Goal: Communication & Community: Share content

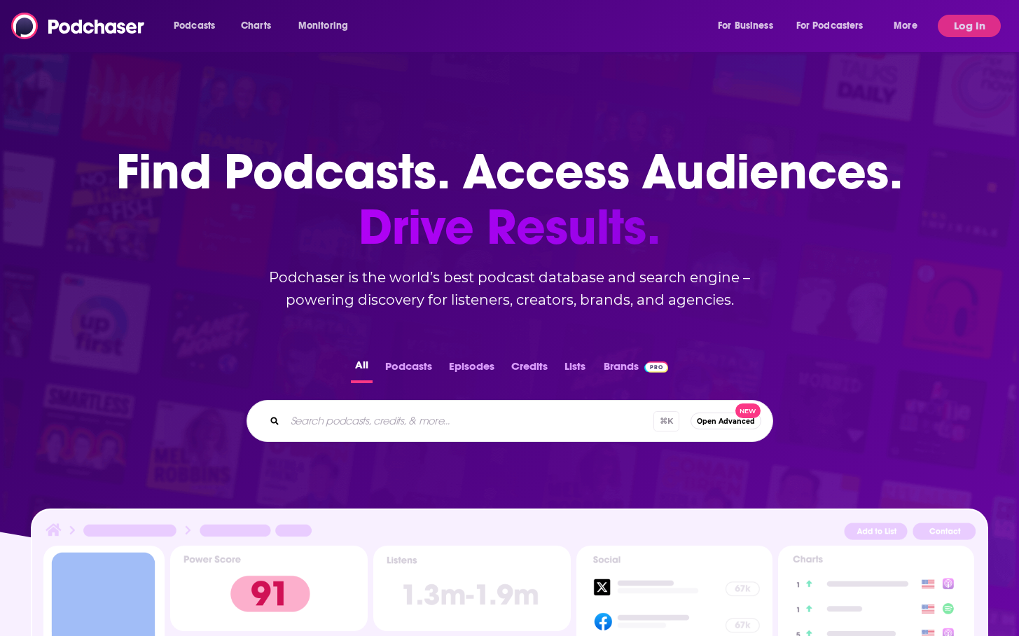
click at [366, 418] on input "Search podcasts, credits, & more..." at bounding box center [469, 421] width 368 height 22
type input "crypto"
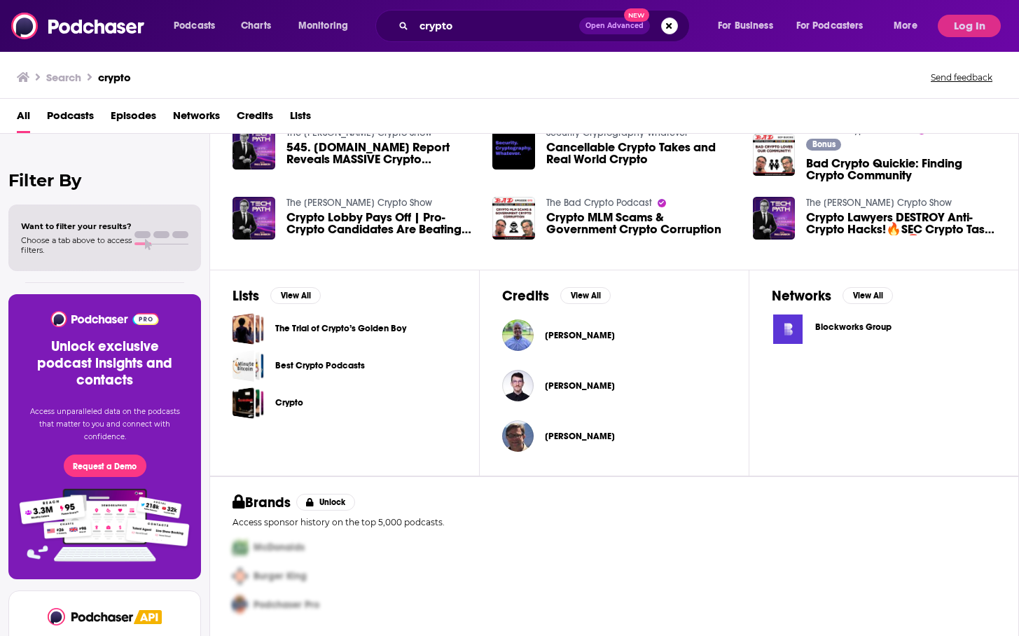
click at [67, 111] on span "Podcasts" at bounding box center [70, 118] width 47 height 29
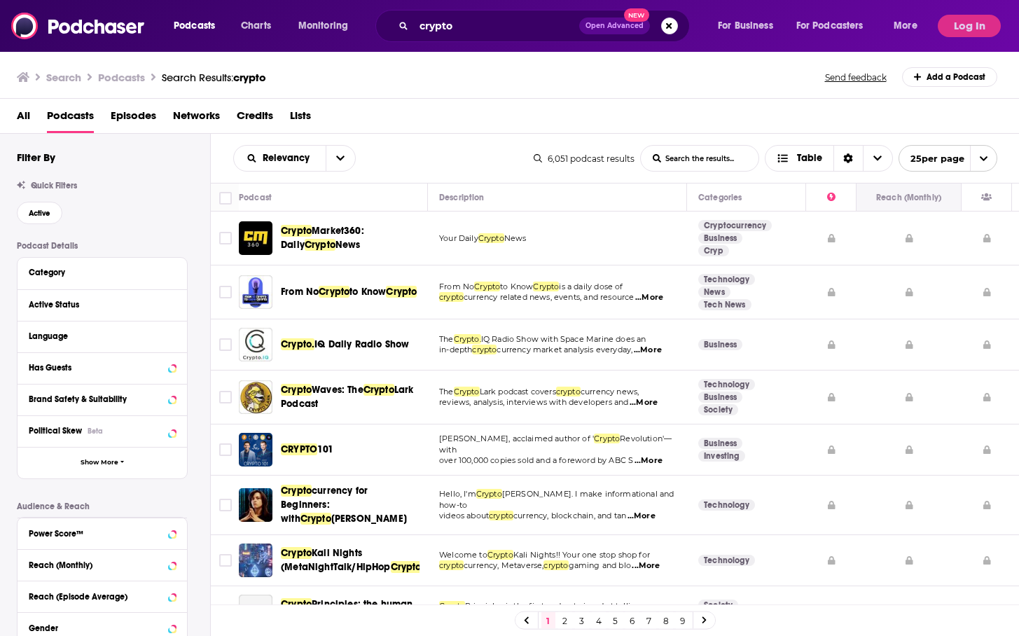
click at [923, 196] on div "Reach (Monthly)" at bounding box center [908, 197] width 65 height 17
click at [965, 31] on button "Log In" at bounding box center [969, 26] width 63 height 22
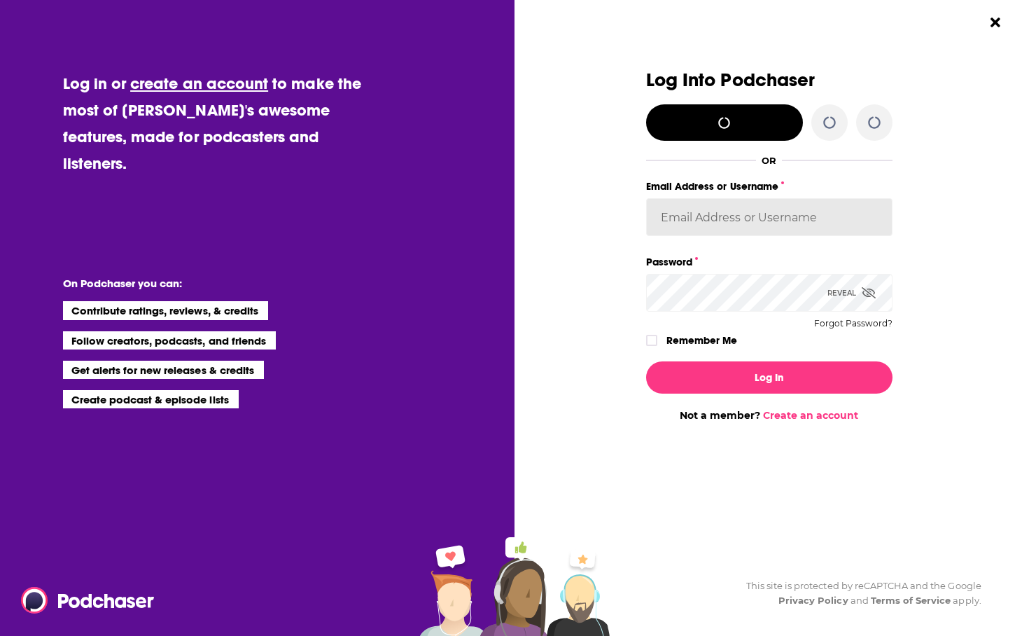
type input "[EMAIL_ADDRESS][PERSON_NAME][DOMAIN_NAME]"
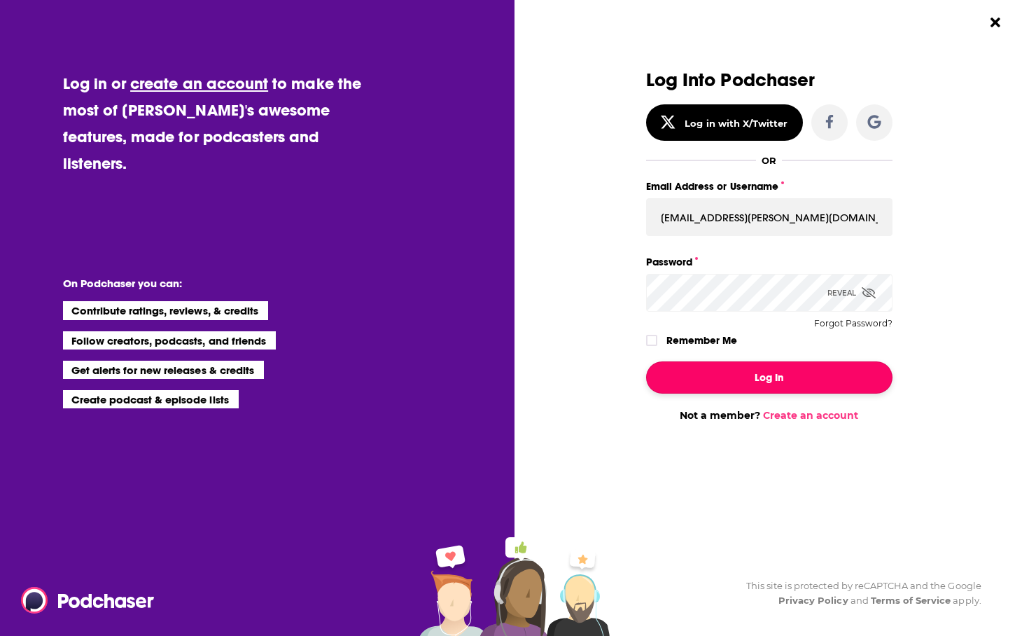
click at [730, 370] on button "Log In" at bounding box center [769, 377] width 246 height 32
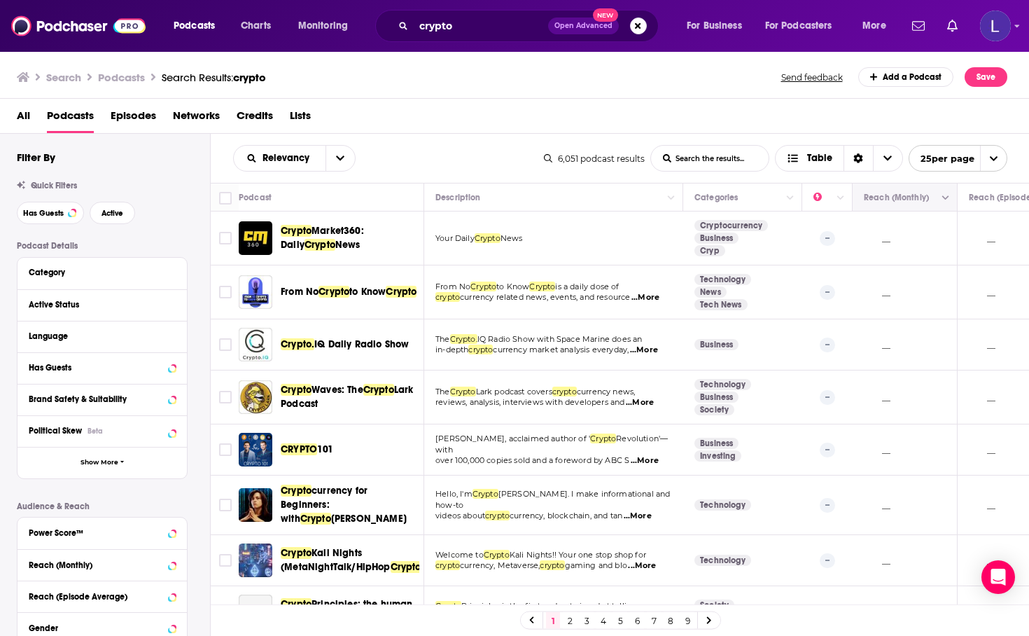
click at [892, 202] on button "Move" at bounding box center [904, 197] width 82 height 17
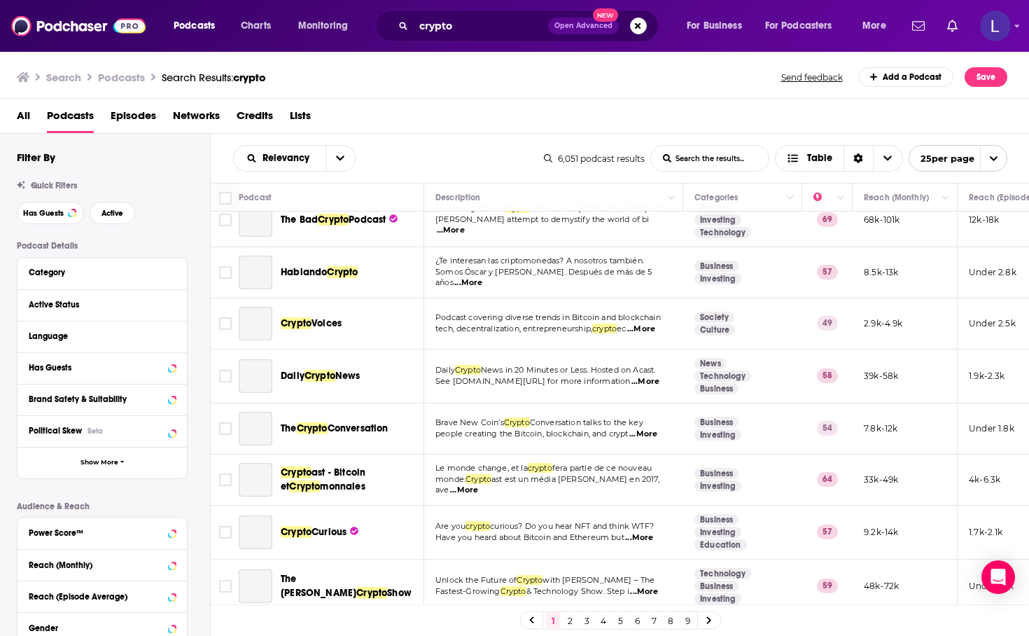
scroll to position [810, 0]
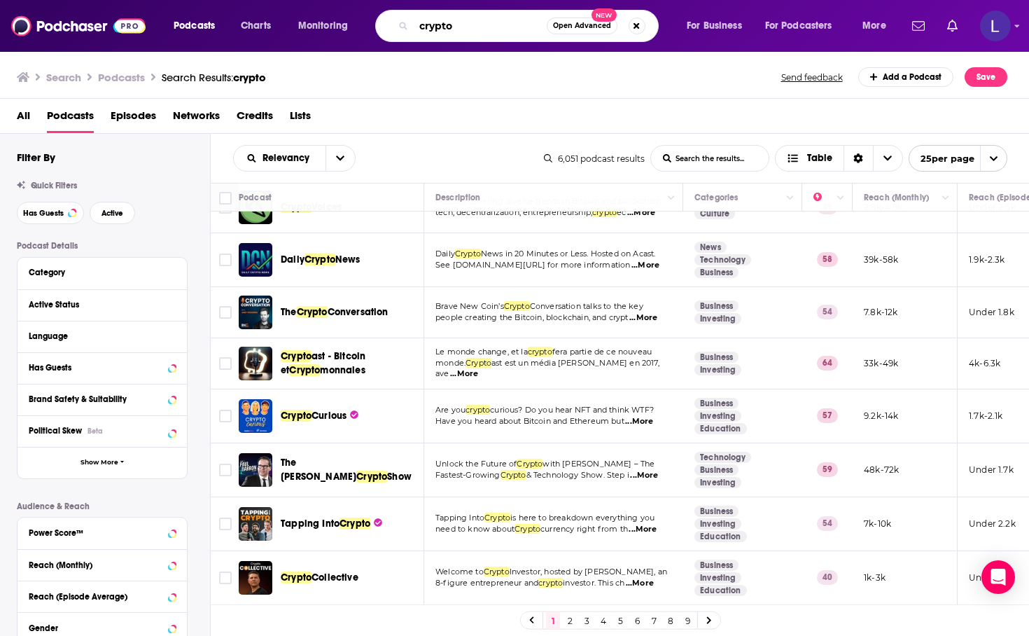
click at [454, 26] on input "crypto" at bounding box center [480, 26] width 133 height 22
type input "security"
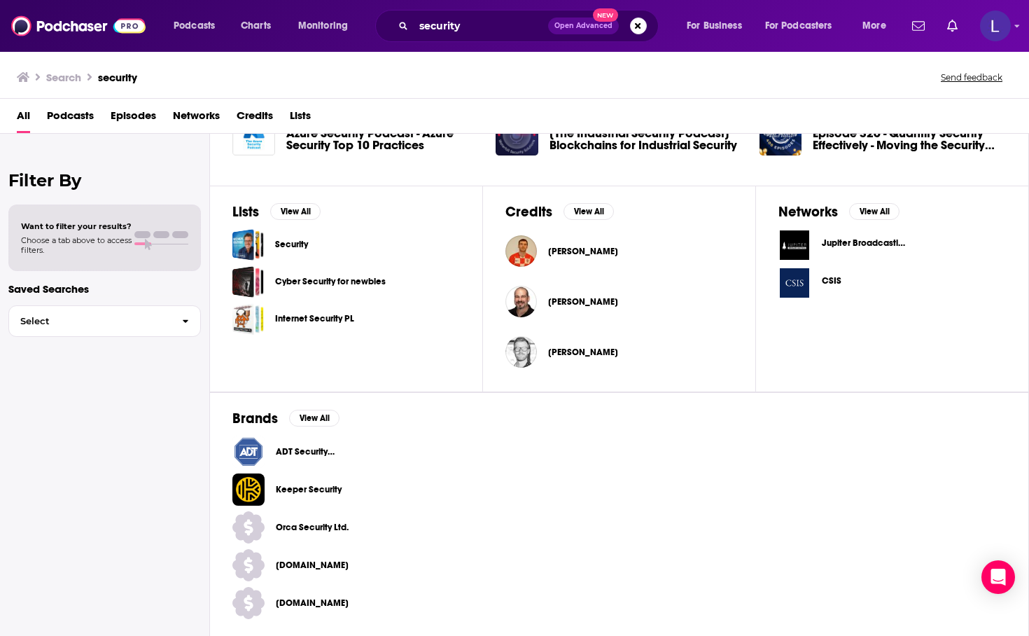
scroll to position [377, 0]
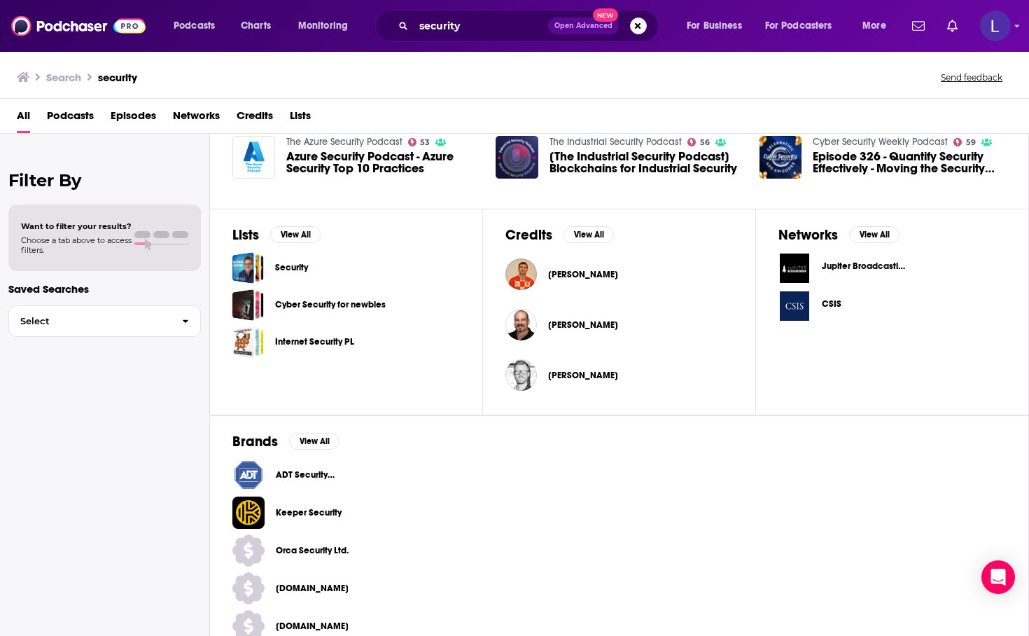
click at [49, 113] on span "Podcasts" at bounding box center [70, 118] width 47 height 29
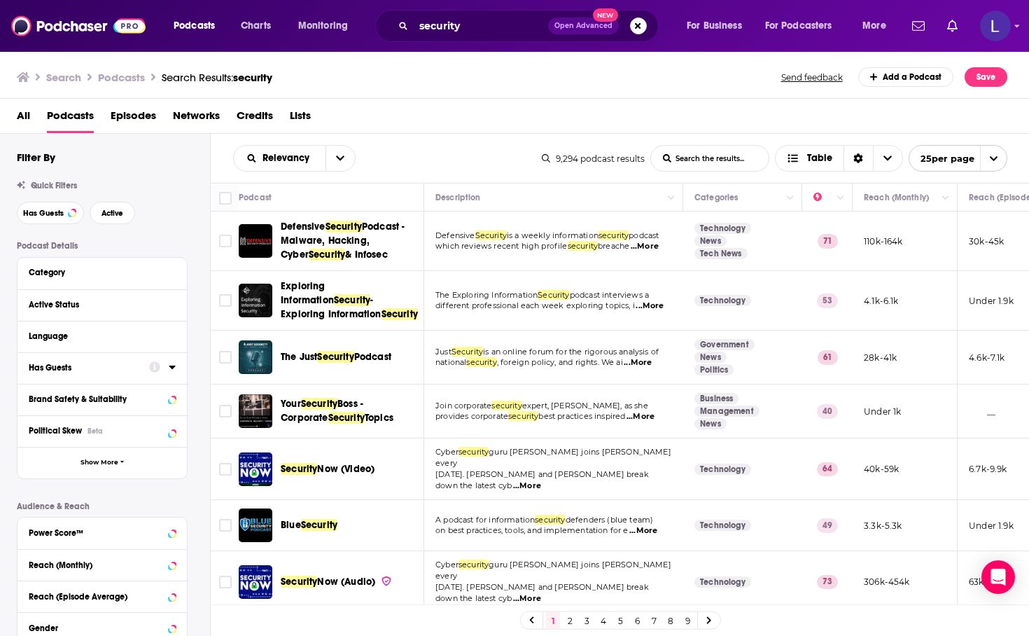
click at [91, 363] on div "Has Guests" at bounding box center [84, 368] width 111 height 10
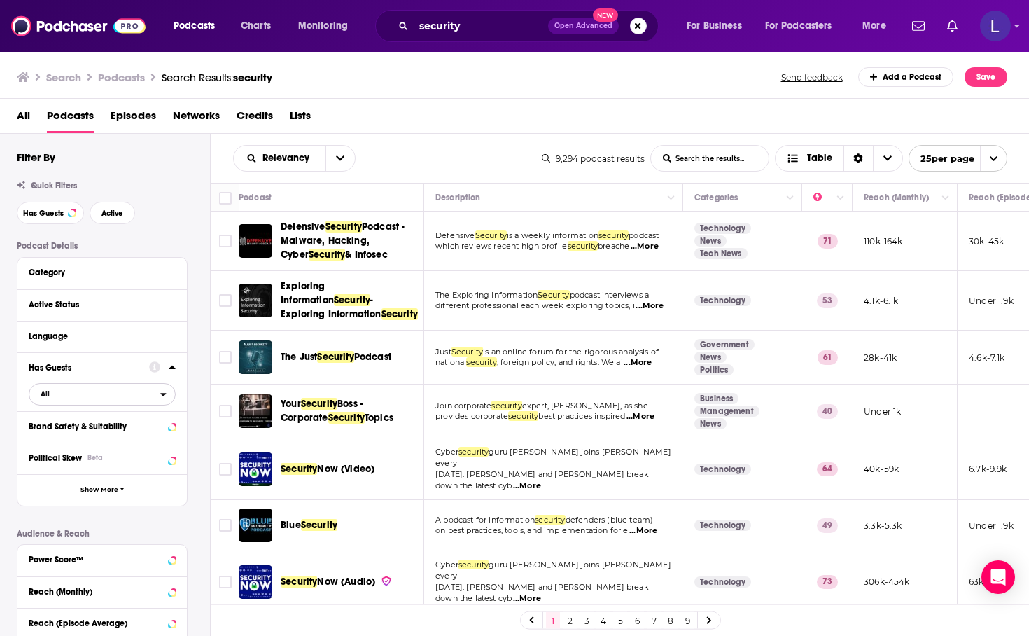
click at [50, 398] on span "All" at bounding box center [94, 393] width 131 height 18
click at [50, 443] on span "Has guests" at bounding box center [78, 440] width 84 height 8
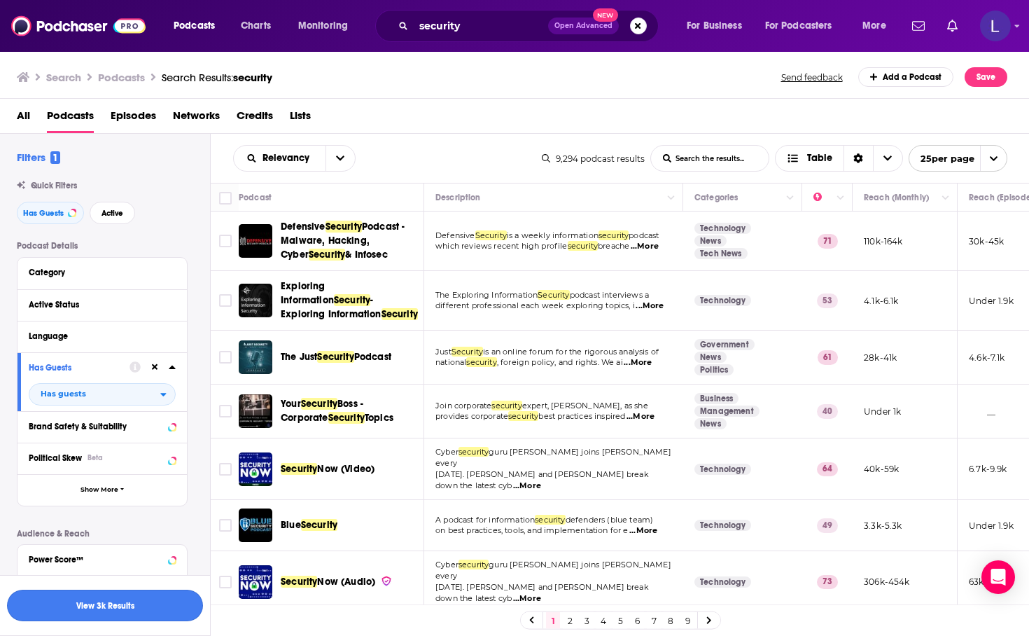
click at [95, 608] on button "View 3k Results" at bounding box center [105, 606] width 196 height 32
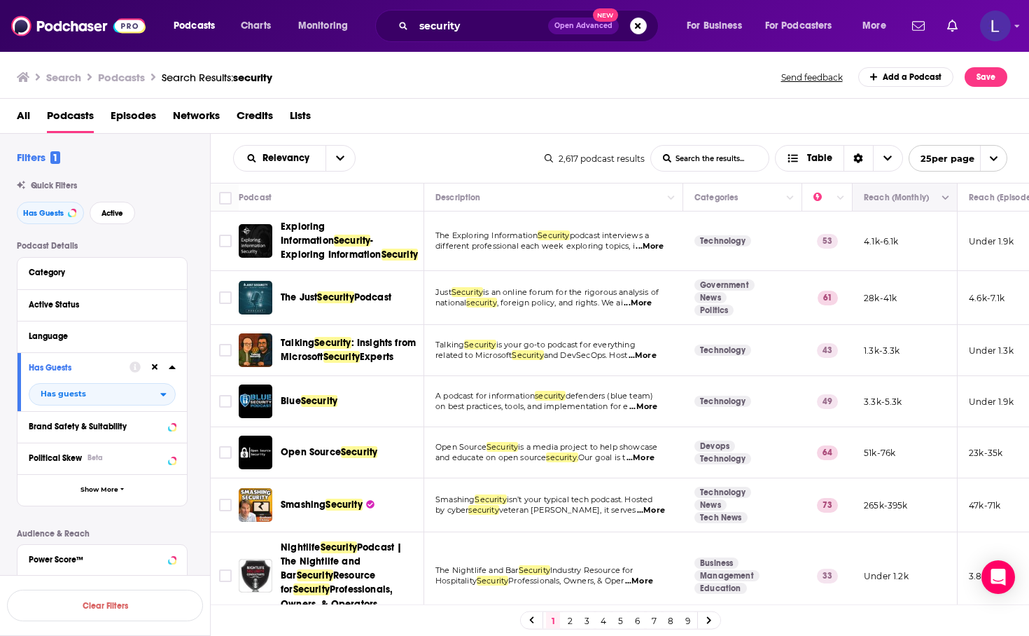
click at [897, 196] on icon "Move" at bounding box center [904, 197] width 17 height 17
click at [894, 204] on button "Move" at bounding box center [904, 197] width 82 height 17
click at [887, 158] on icon "Choose View" at bounding box center [888, 158] width 8 height 5
click at [945, 197] on icon "Column Actions" at bounding box center [946, 198] width 7 height 4
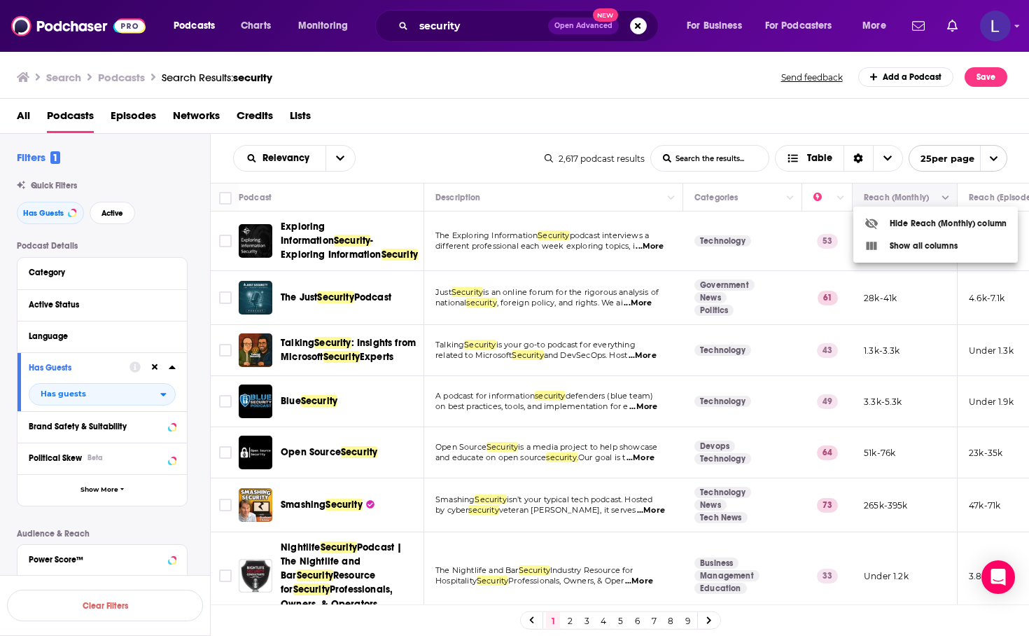
click at [945, 197] on div at bounding box center [514, 318] width 1029 height 636
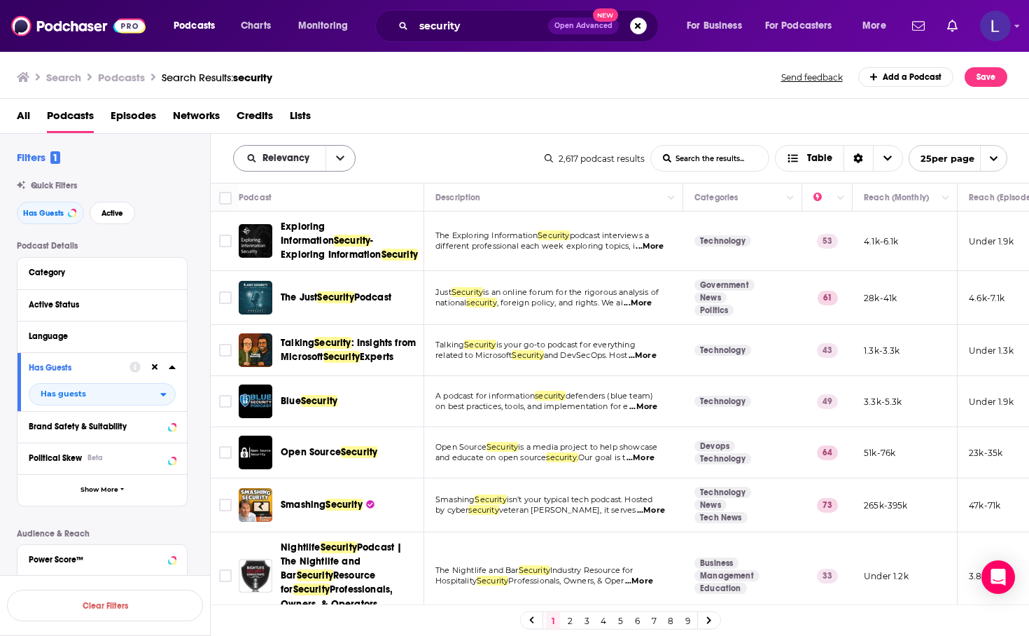
click at [349, 153] on button "open menu" at bounding box center [340, 158] width 29 height 25
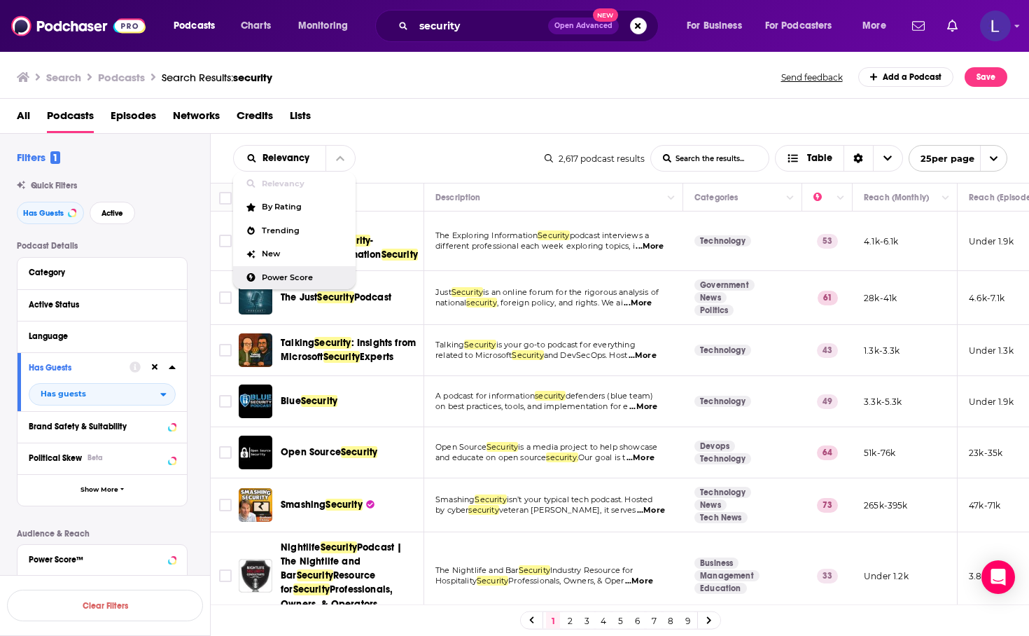
click at [279, 274] on span "Power Score" at bounding box center [303, 278] width 83 height 8
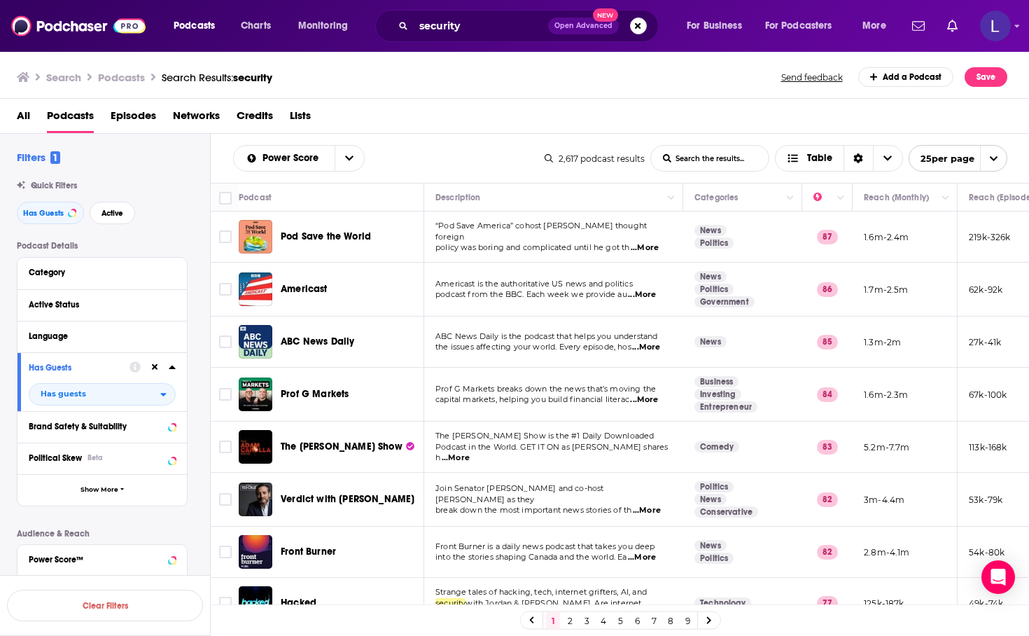
click at [643, 242] on span "...More" at bounding box center [645, 247] width 28 height 11
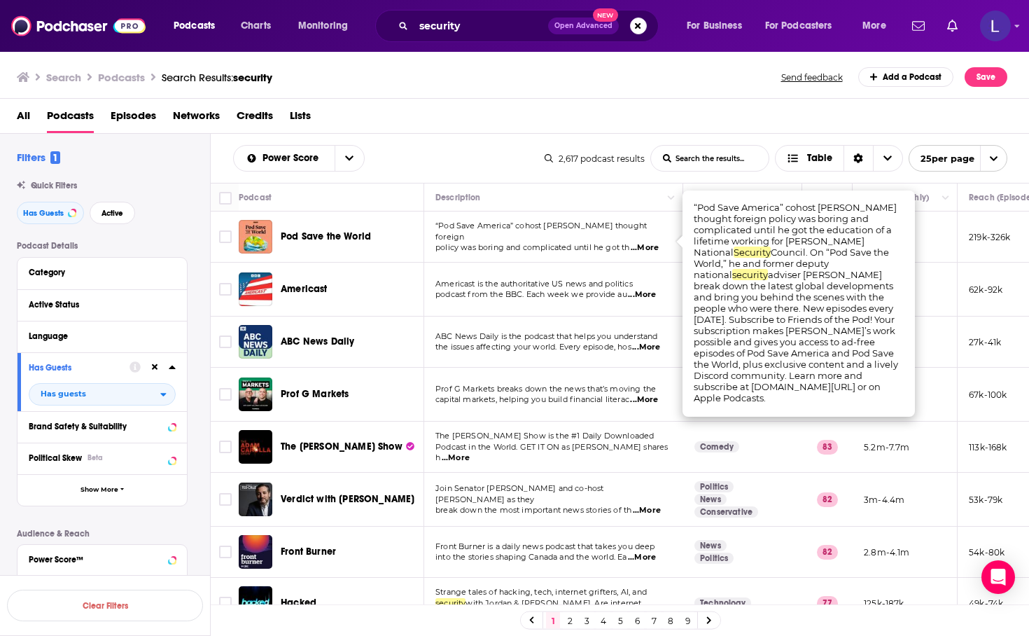
click at [471, 134] on div "Power Score List Search Input Search the results... Table 2,617 podcast results…" at bounding box center [620, 158] width 819 height 49
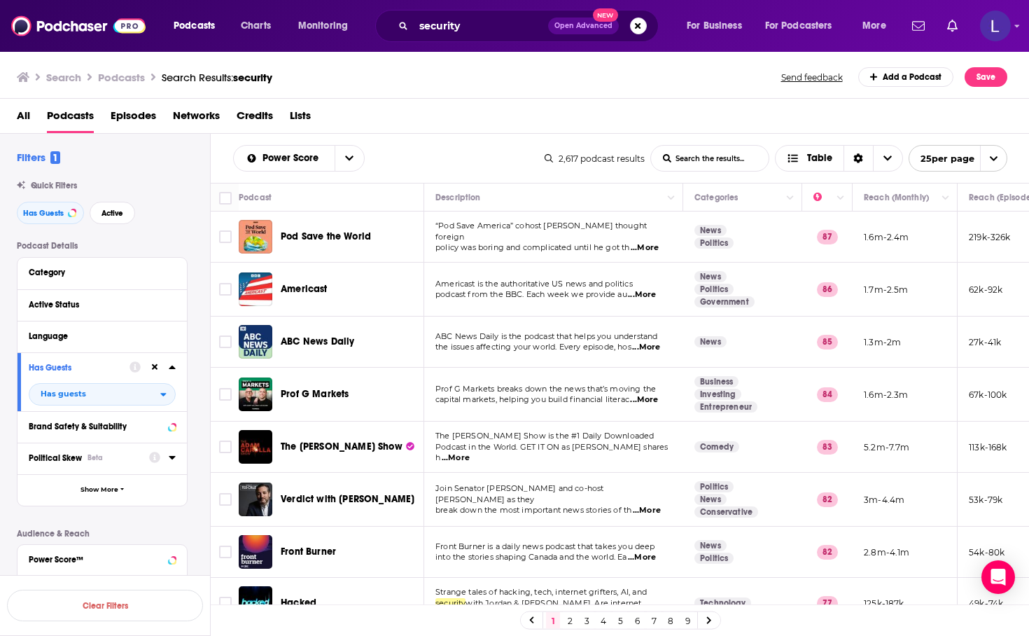
click at [134, 461] on div "Political Skew Beta" at bounding box center [84, 458] width 111 height 10
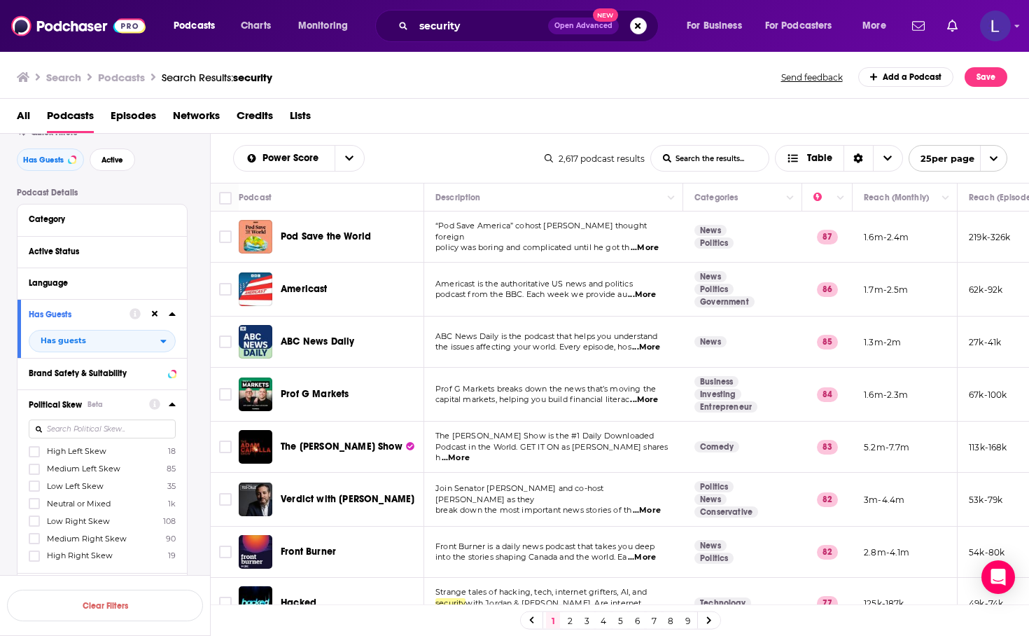
scroll to position [57, 0]
click at [46, 520] on label "Low Right Skew 108" at bounding box center [102, 517] width 147 height 12
click at [34, 522] on input "multiSelectOption-Low_Right-4" at bounding box center [34, 522] width 0 height 0
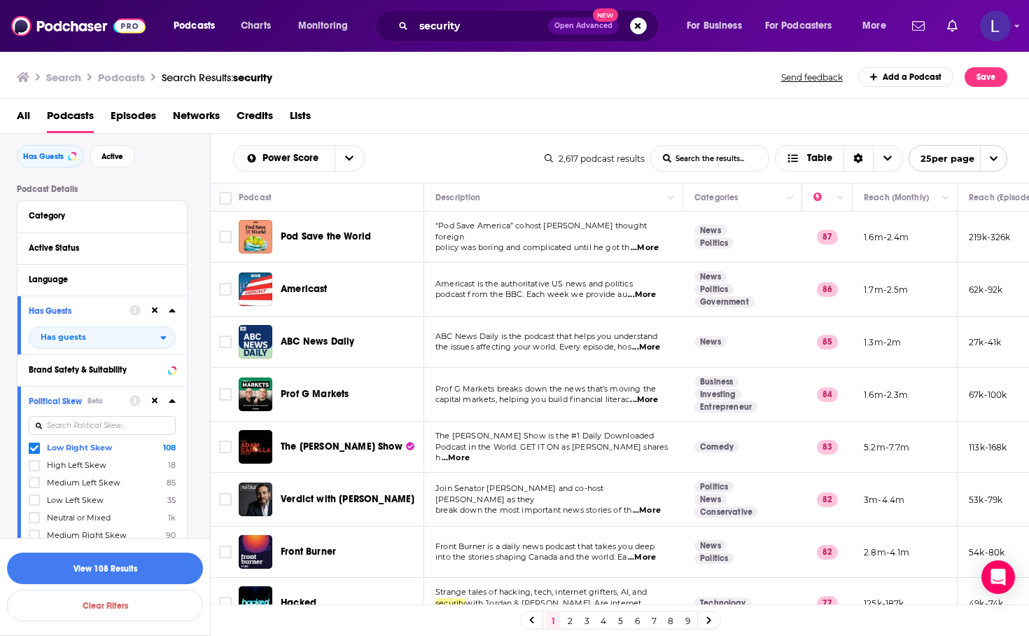
click at [118, 403] on div "Political Skew Beta" at bounding box center [75, 401] width 92 height 10
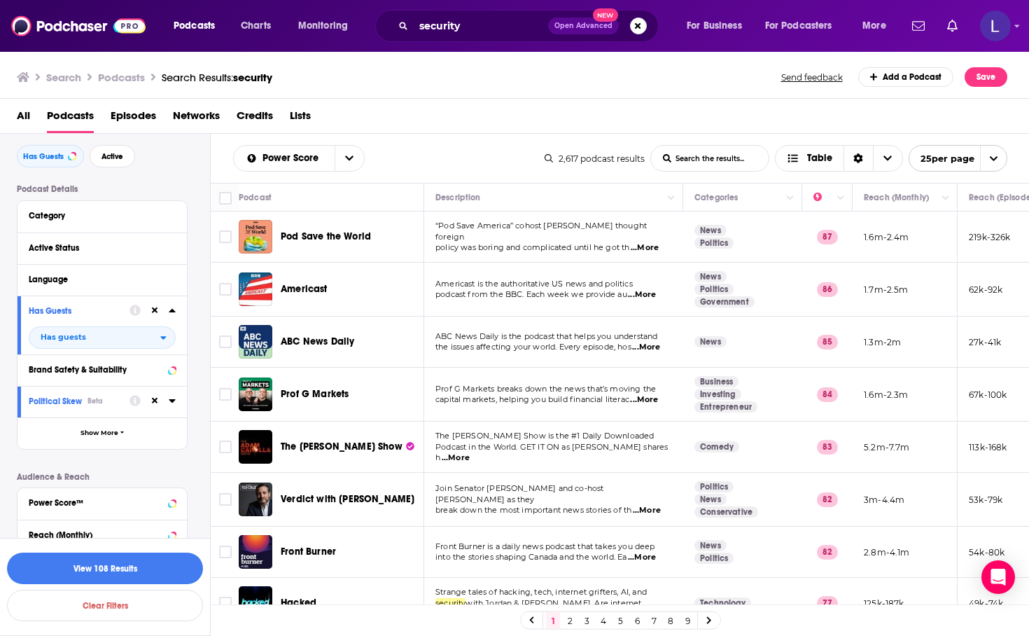
scroll to position [60, 0]
click at [118, 403] on div "Political Skew Beta" at bounding box center [75, 399] width 92 height 10
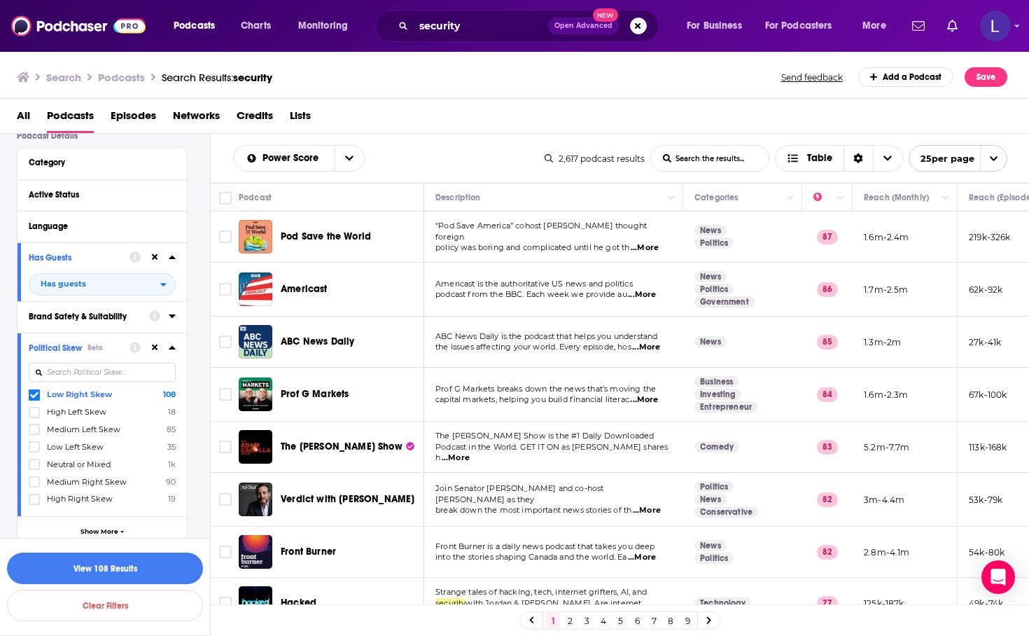
scroll to position [114, 0]
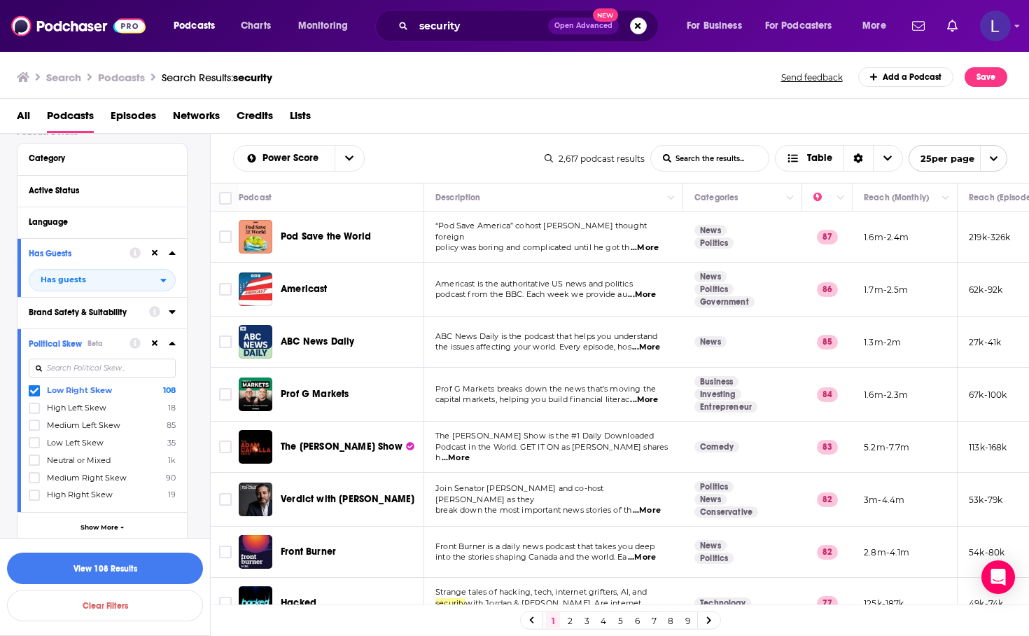
click at [79, 494] on span "High Right Skew" at bounding box center [80, 494] width 66 height 10
click at [34, 499] on input "multiSelectOption-Strong_Right-6" at bounding box center [34, 499] width 0 height 0
click at [109, 342] on div "Political Skew Beta" at bounding box center [75, 344] width 92 height 10
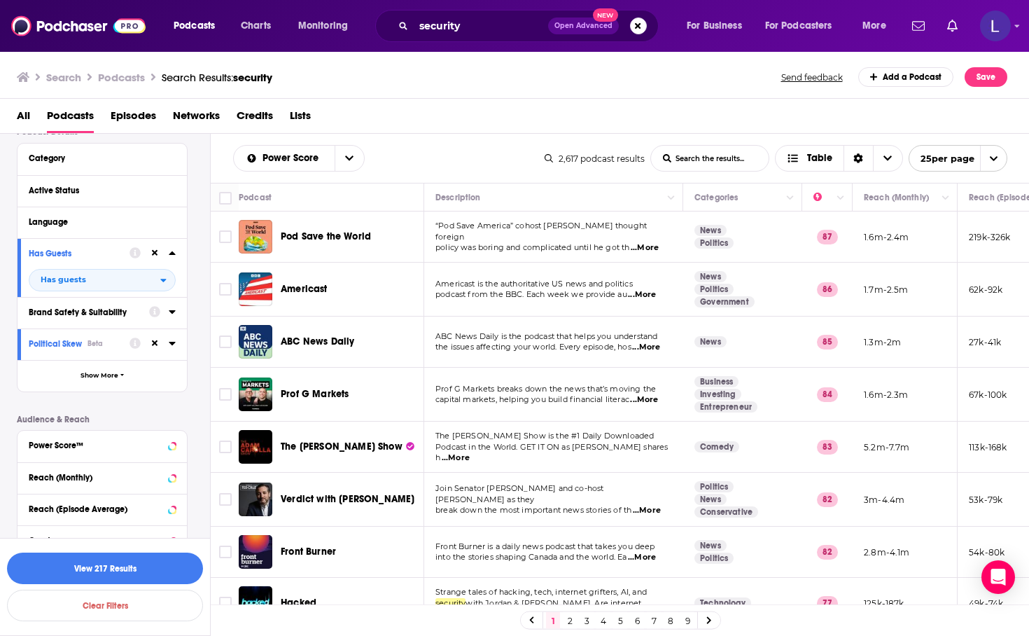
click at [112, 341] on div "Political Skew Beta" at bounding box center [75, 344] width 92 height 10
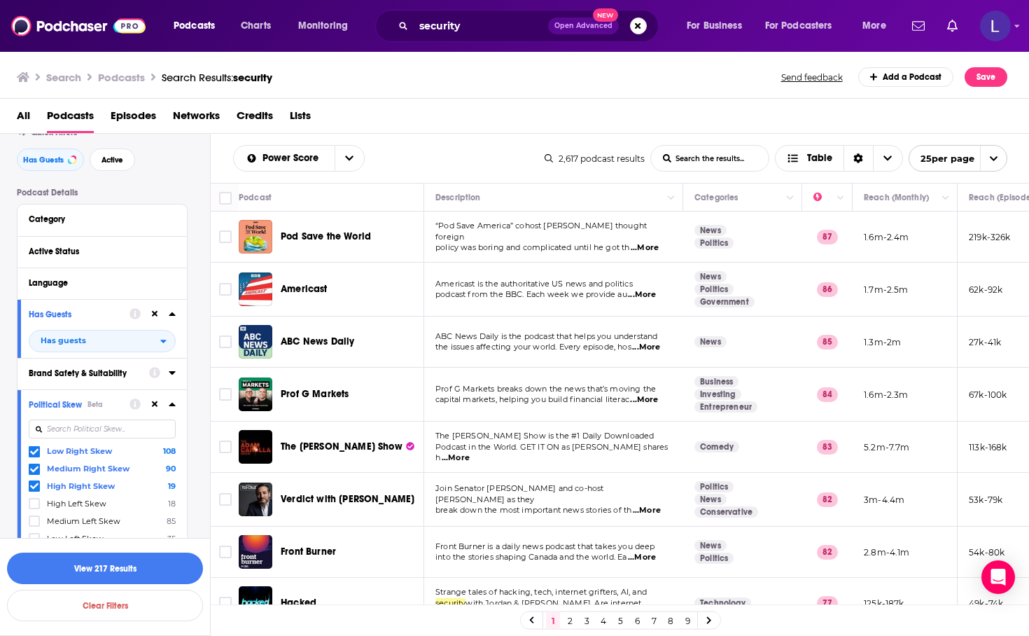
scroll to position [67, 0]
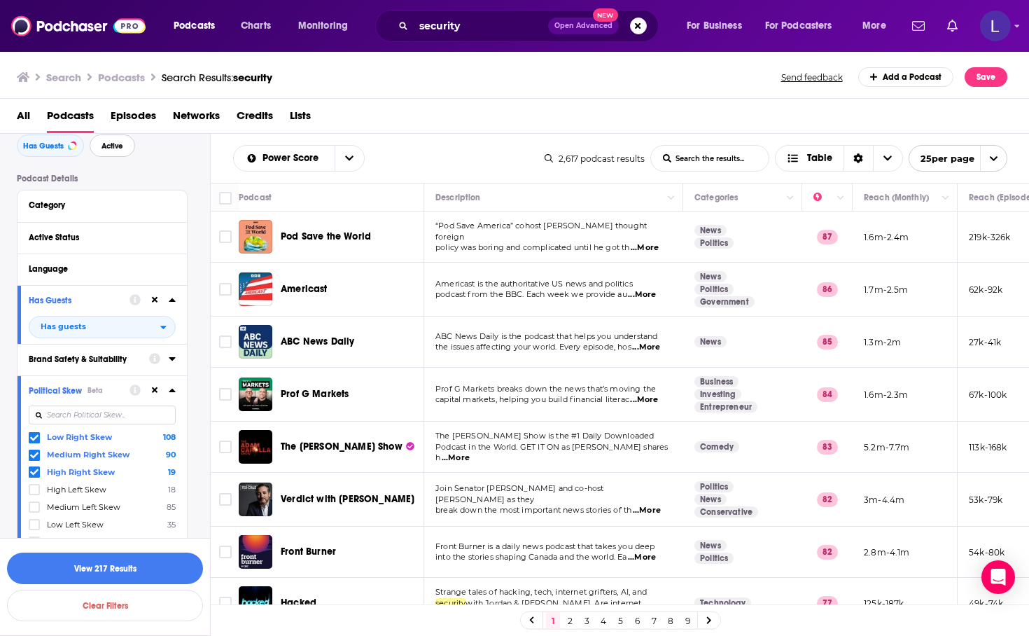
click at [116, 144] on span "Active" at bounding box center [113, 146] width 22 height 8
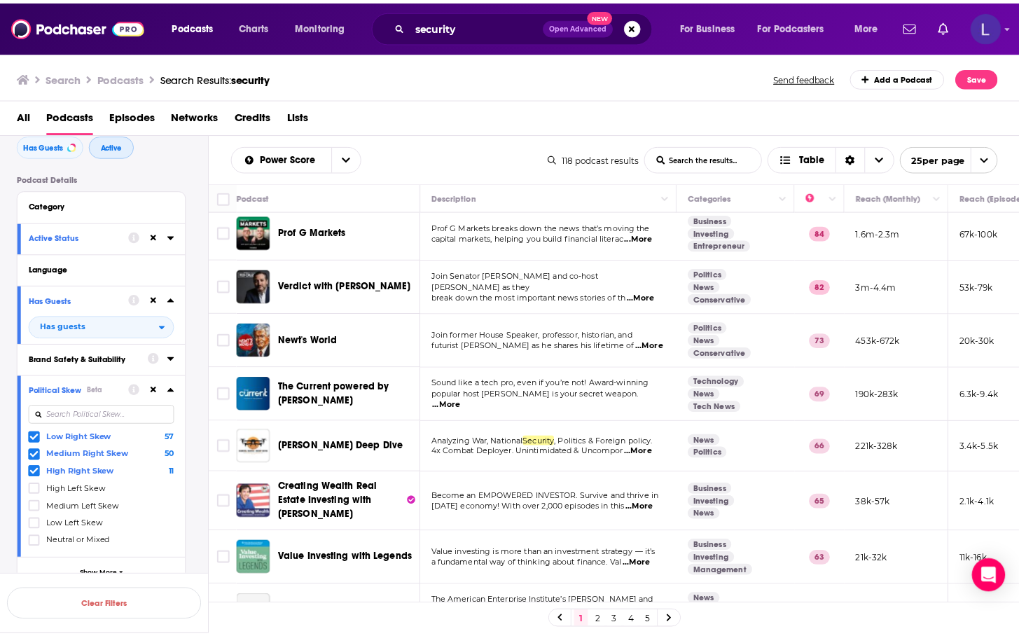
scroll to position [8, 0]
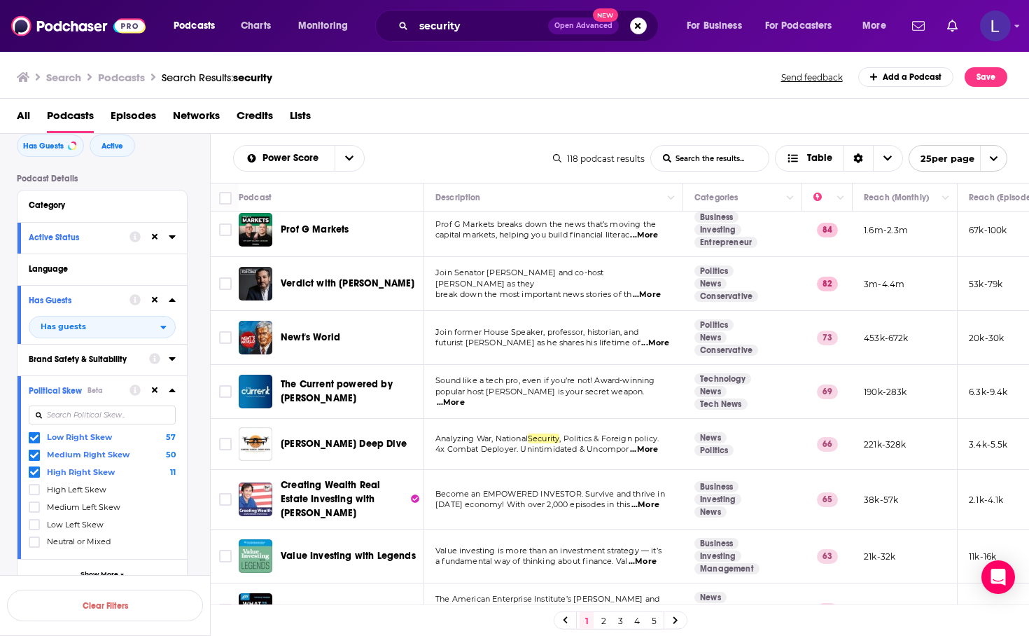
click at [652, 230] on span "...More" at bounding box center [644, 235] width 28 height 11
click at [650, 454] on span "...More" at bounding box center [644, 449] width 28 height 11
click at [502, 172] on div "Power Score List Search Input Search the results... Table 118 podcast results L…" at bounding box center [620, 158] width 819 height 49
click at [658, 450] on span "...More" at bounding box center [644, 449] width 28 height 11
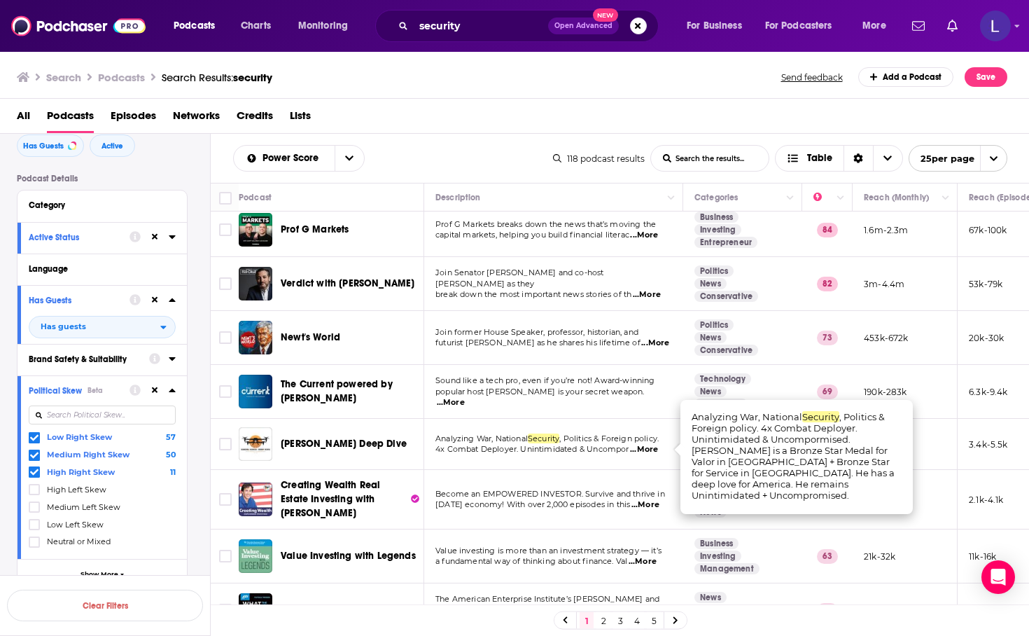
click at [297, 445] on span "[PERSON_NAME] Deep Dive" at bounding box center [344, 444] width 126 height 12
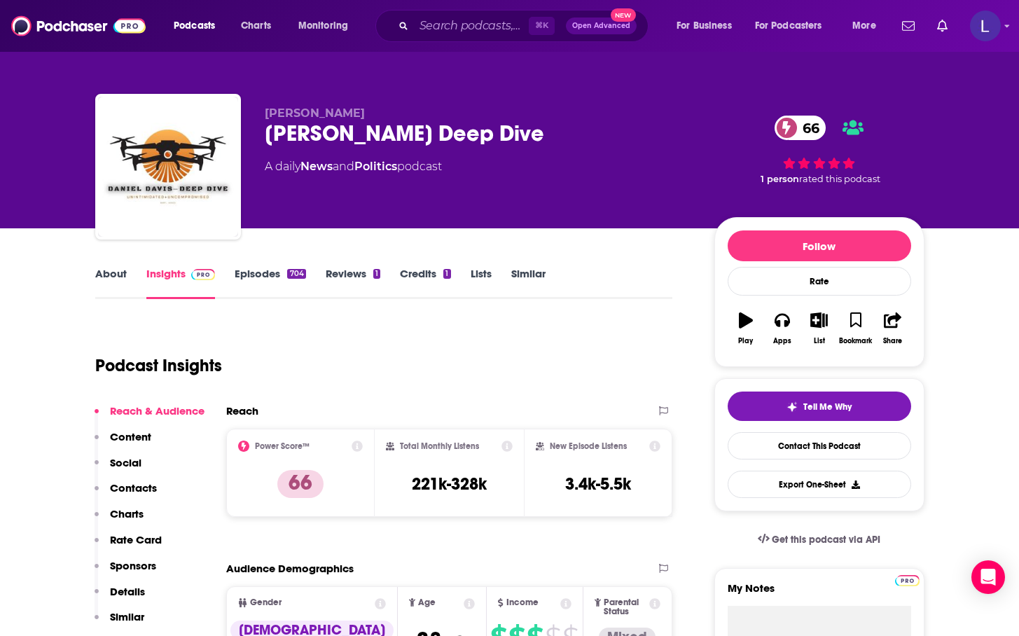
click at [111, 277] on link "About" at bounding box center [111, 283] width 32 height 32
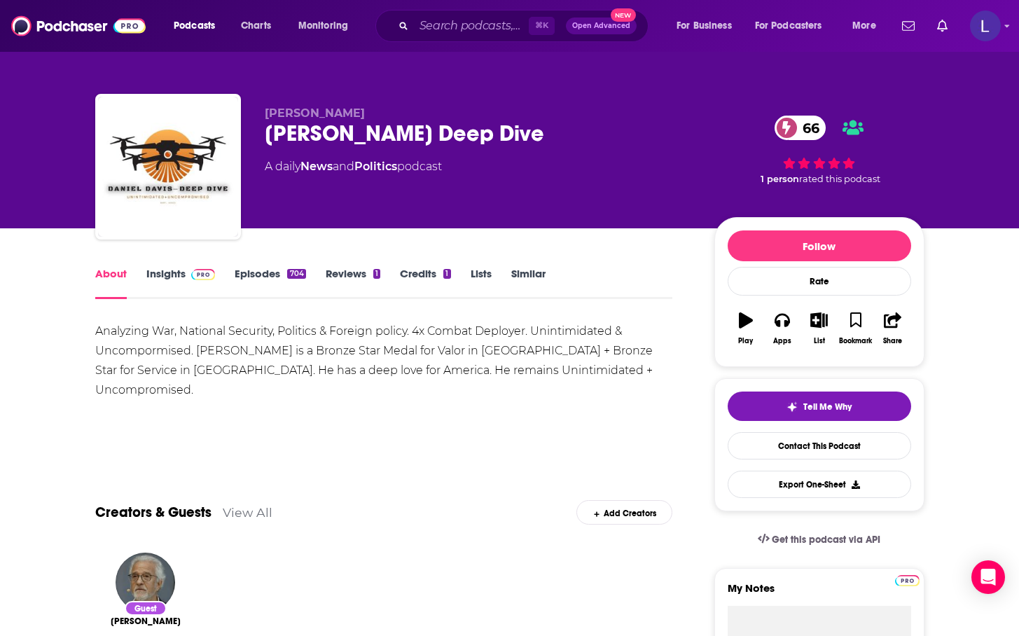
click at [263, 277] on link "Episodes 704" at bounding box center [270, 283] width 71 height 32
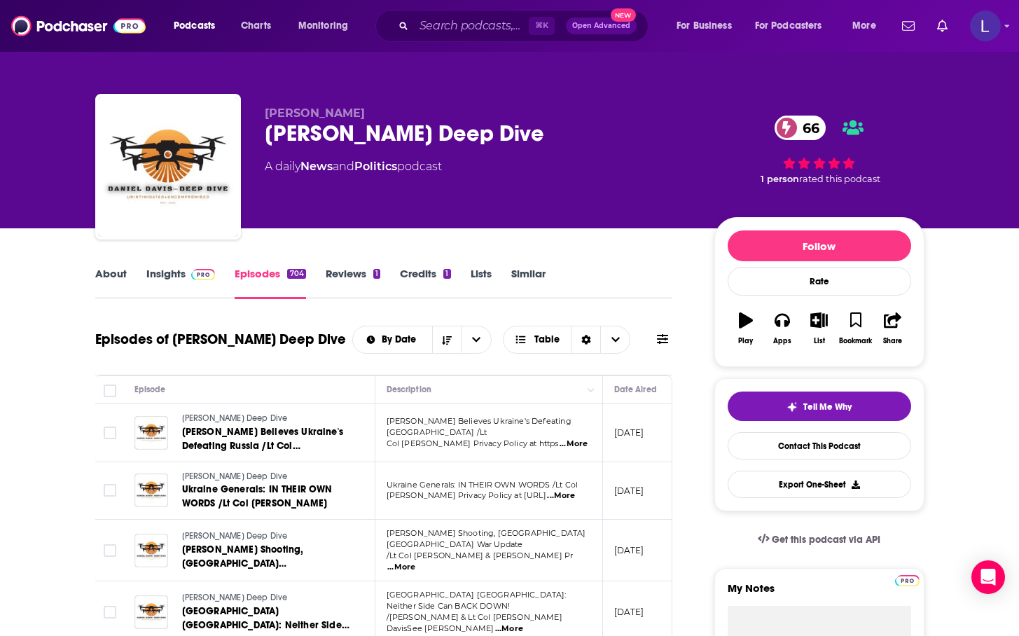
click at [159, 275] on link "Insights" at bounding box center [180, 283] width 69 height 32
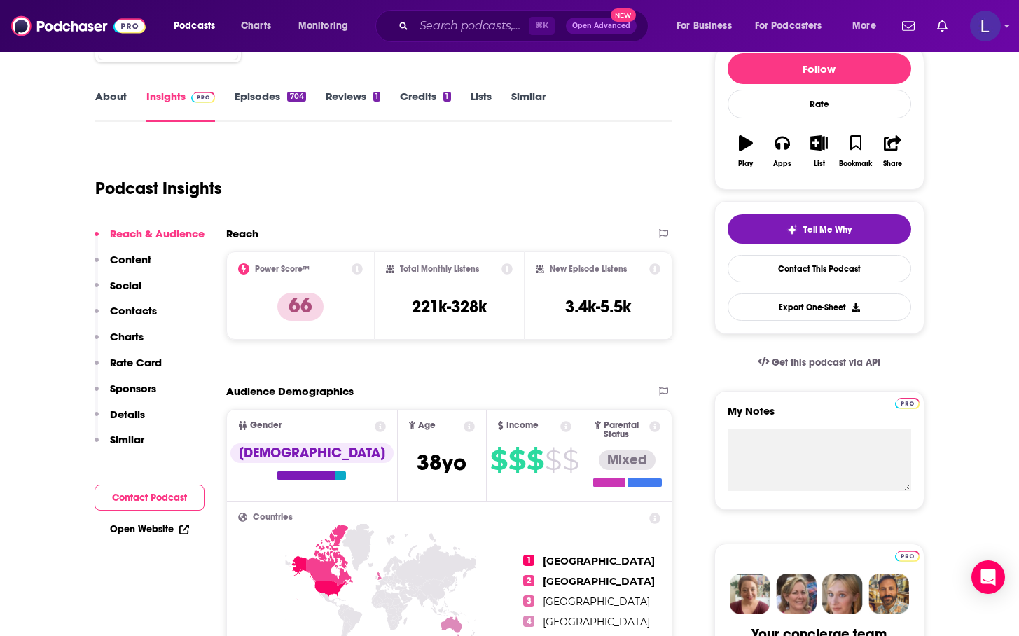
scroll to position [180, 0]
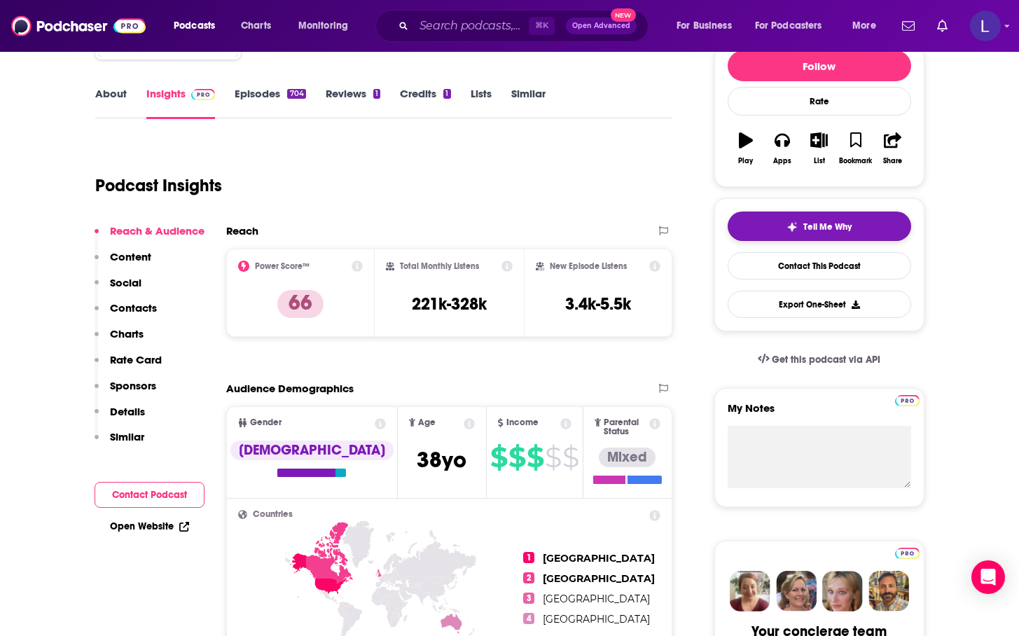
click at [802, 231] on div "Tell Me Why" at bounding box center [818, 226] width 65 height 11
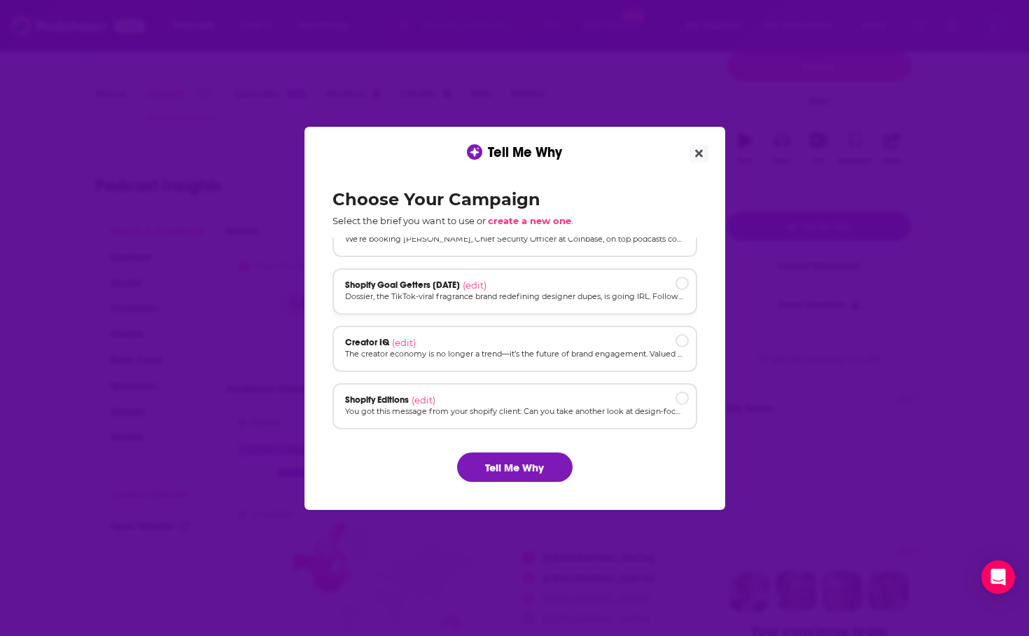
scroll to position [95, 0]
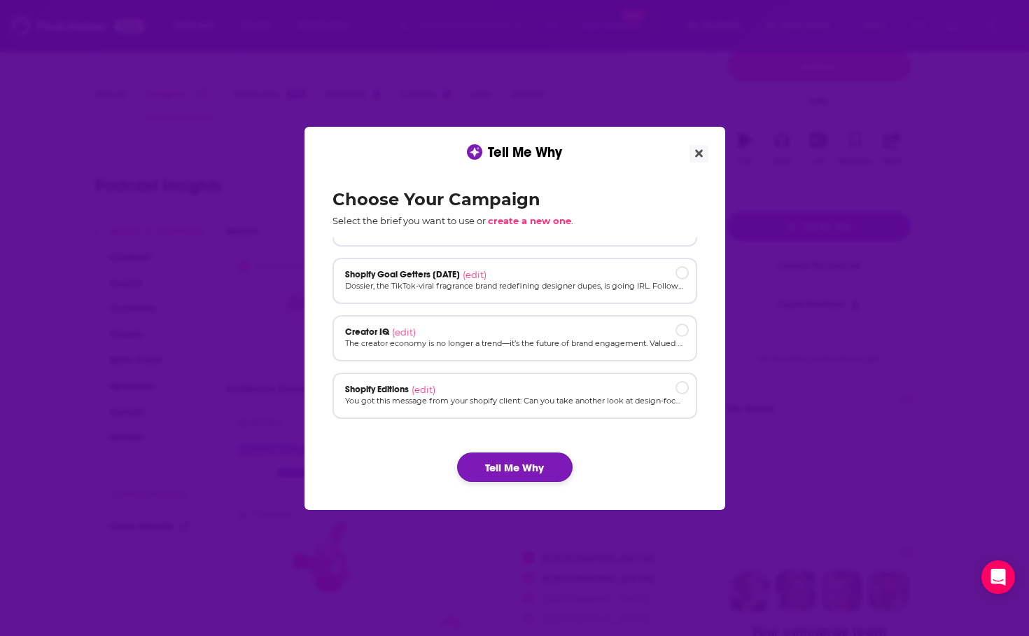
click at [514, 472] on button "Tell Me Why" at bounding box center [515, 466] width 116 height 29
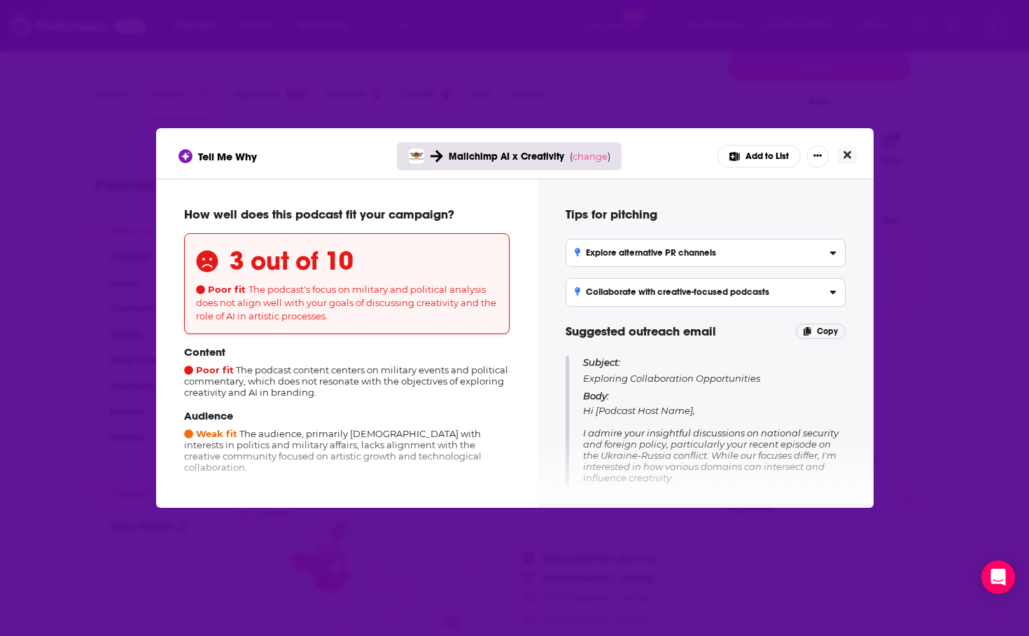
click at [854, 162] on button "Close" at bounding box center [847, 155] width 19 height 18
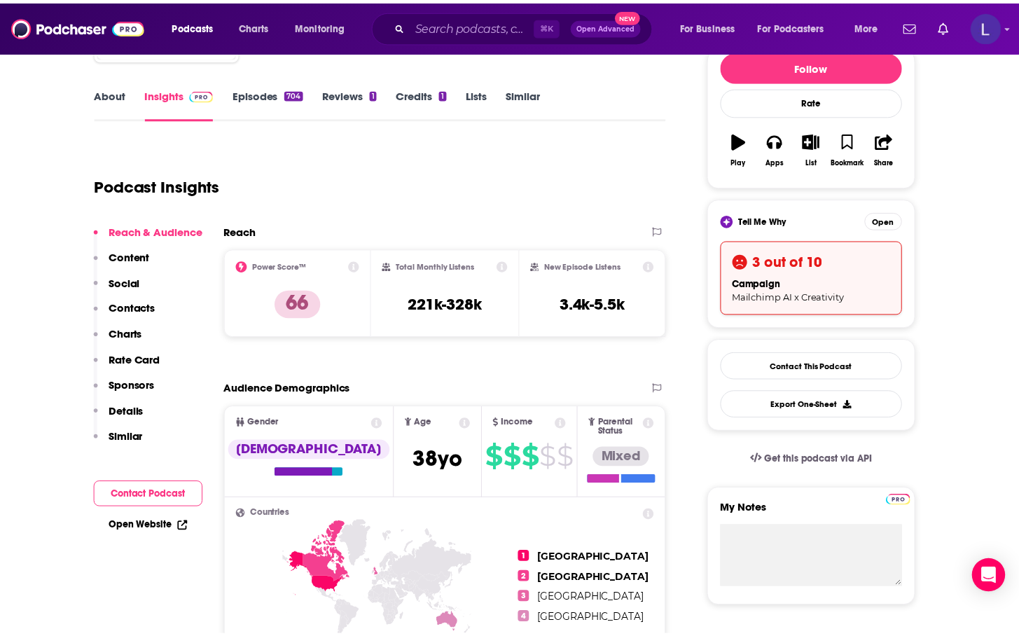
scroll to position [180, 0]
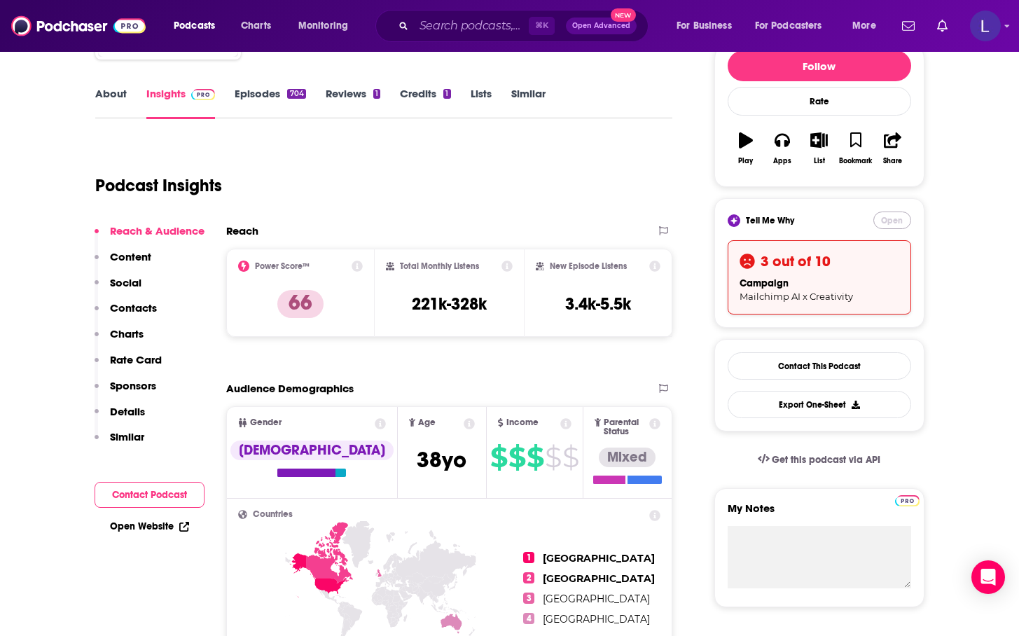
click at [894, 222] on button "Open" at bounding box center [892, 220] width 38 height 18
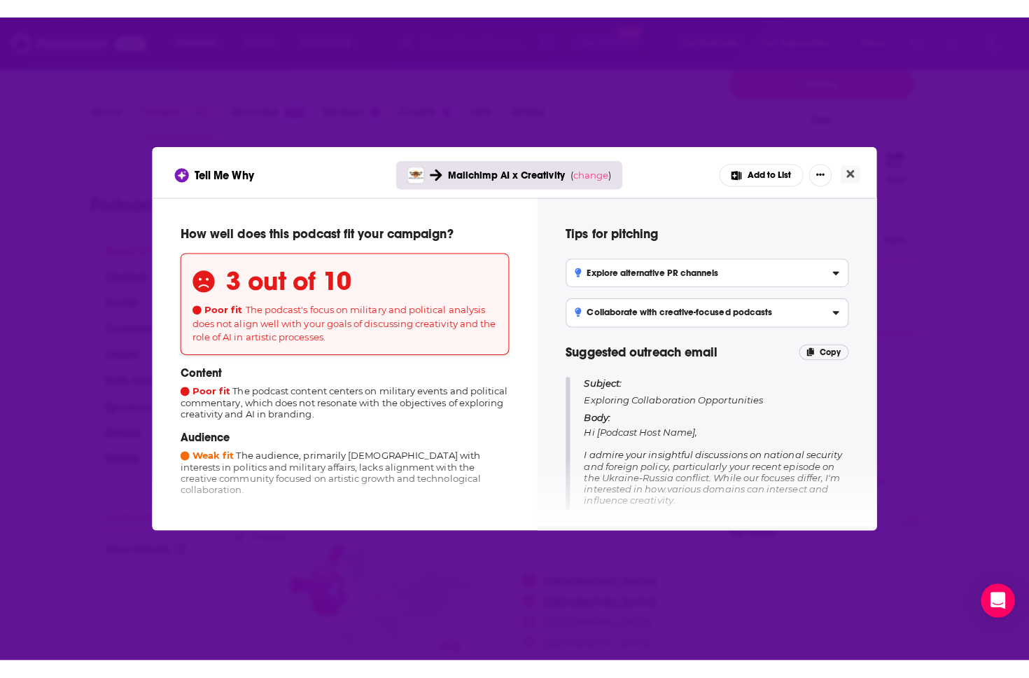
scroll to position [0, 0]
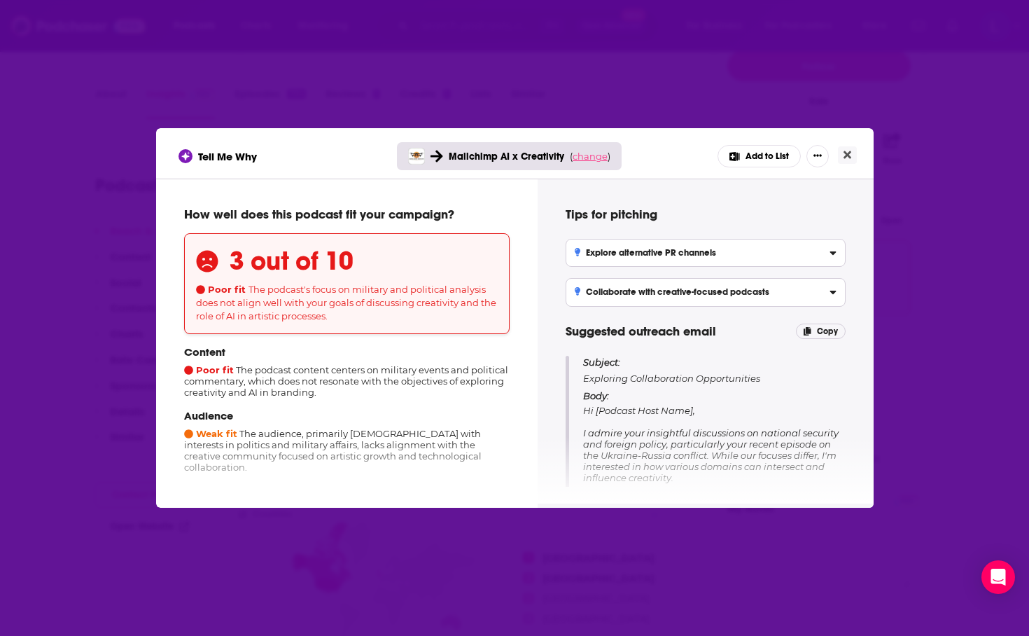
click at [590, 155] on span "change" at bounding box center [590, 156] width 35 height 11
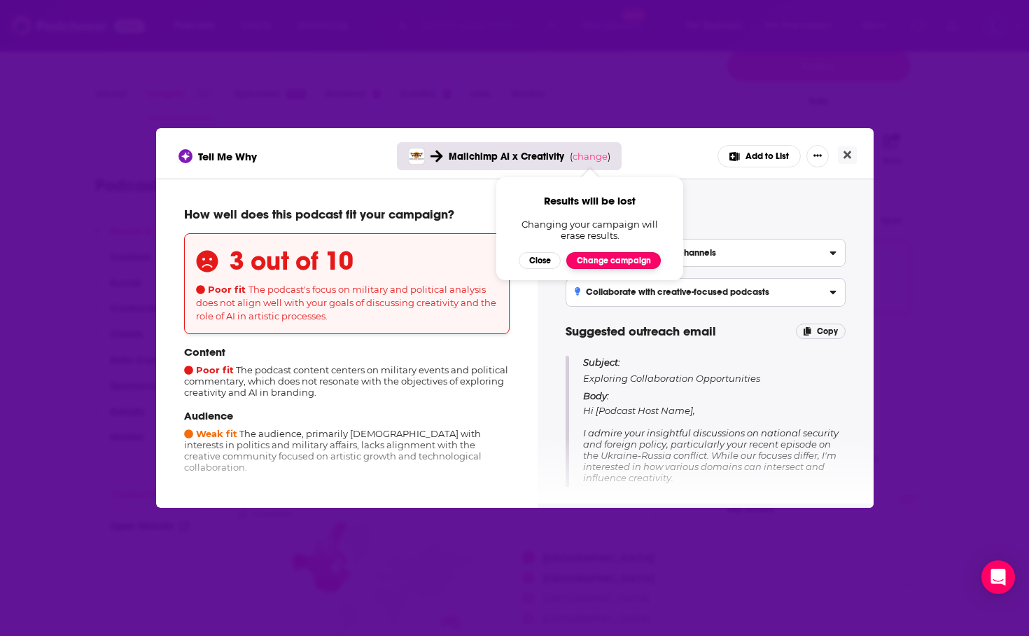
click at [589, 253] on button "Change campaign" at bounding box center [613, 260] width 95 height 17
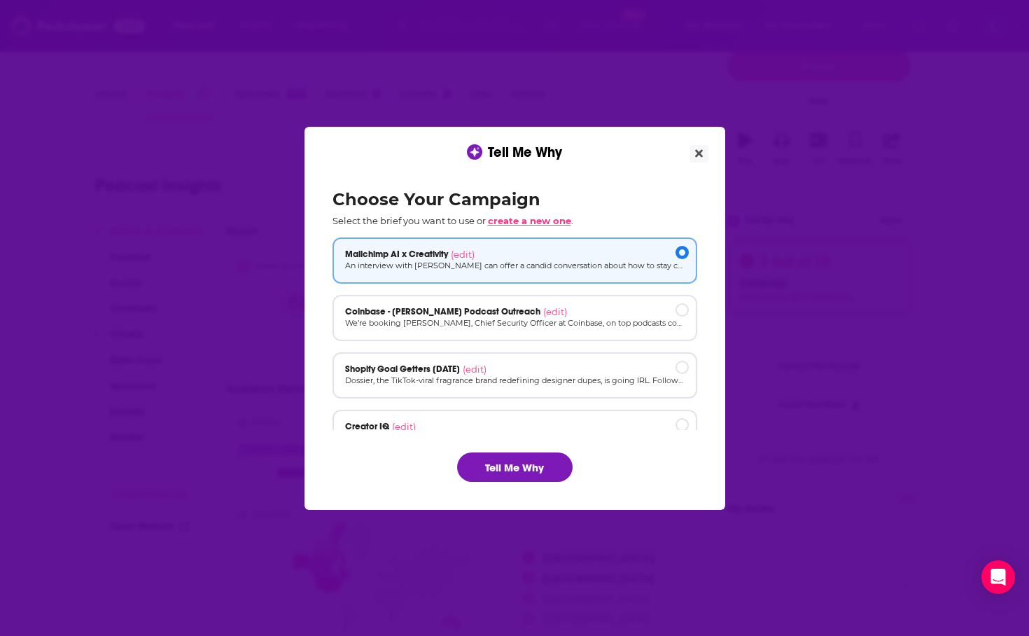
click at [545, 217] on span "create a new one" at bounding box center [529, 220] width 83 height 11
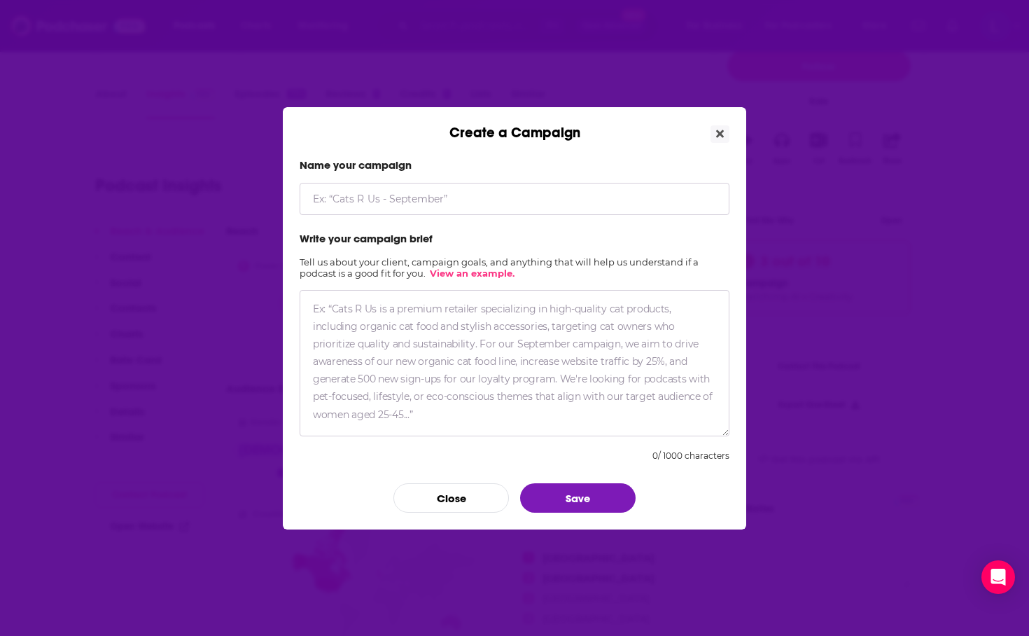
click at [538, 207] on input "Create a Campaign" at bounding box center [515, 199] width 430 height 32
type input "[PERSON_NAME] Outreach"
click at [524, 333] on textarea "Create a Campaign" at bounding box center [515, 363] width 430 height 146
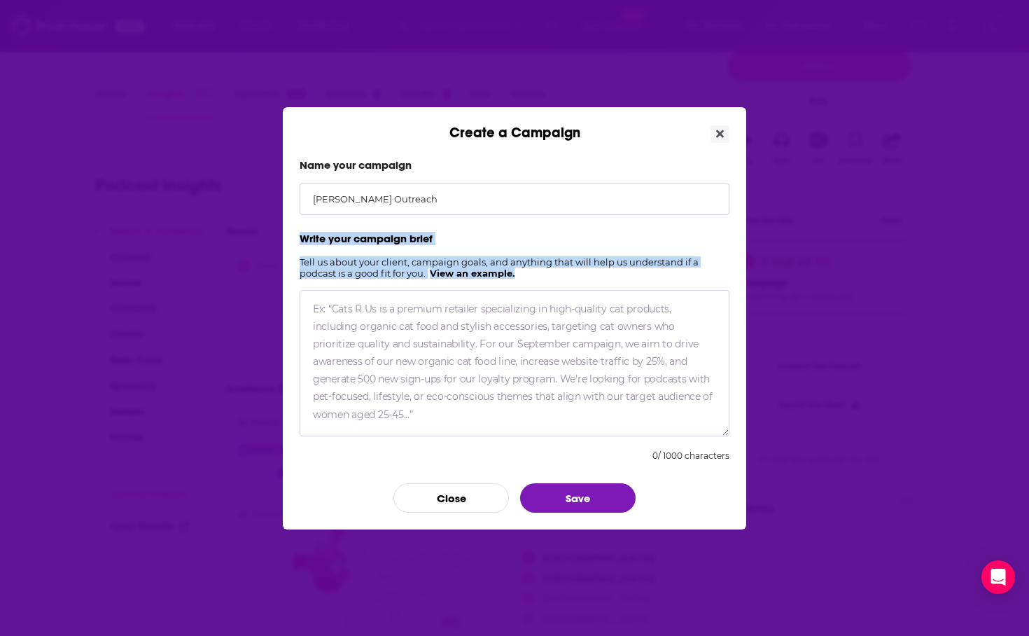
drag, startPoint x: 298, startPoint y: 232, endPoint x: 541, endPoint y: 275, distance: 246.0
click at [541, 275] on div "Name your campaign [PERSON_NAME] Outreach Write your campaign brief Tell us abo…" at bounding box center [515, 335] width 464 height 388
copy form "Write your campaign brief Tell us about your client, campaign goals, and anythi…"
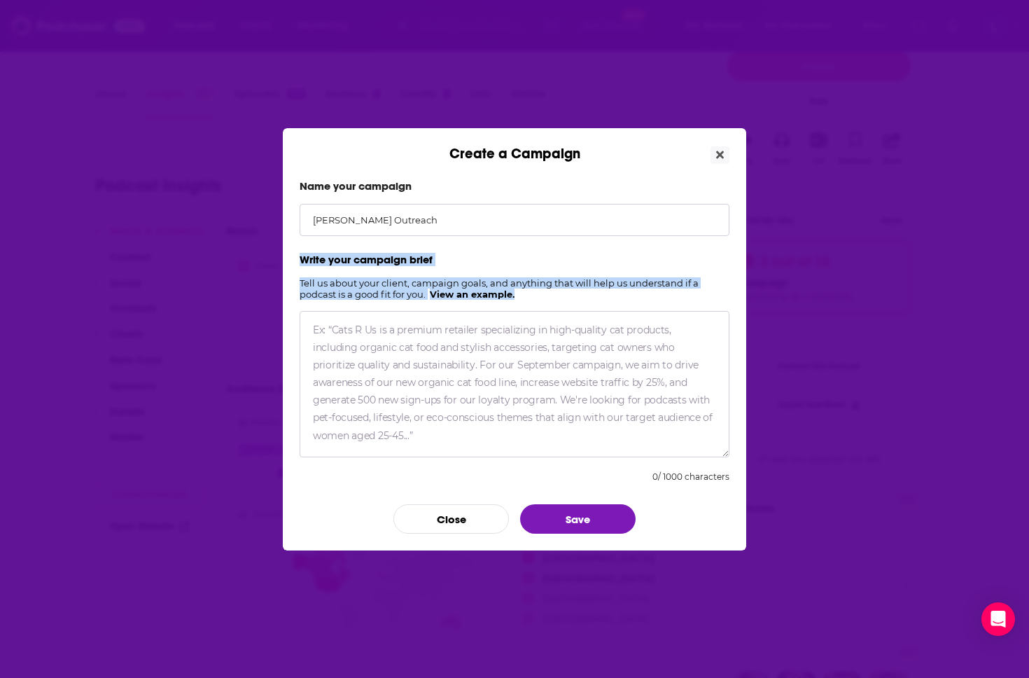
click at [324, 295] on h2 "Tell us about your client, campaign goals, and anything that will help us under…" at bounding box center [515, 288] width 430 height 22
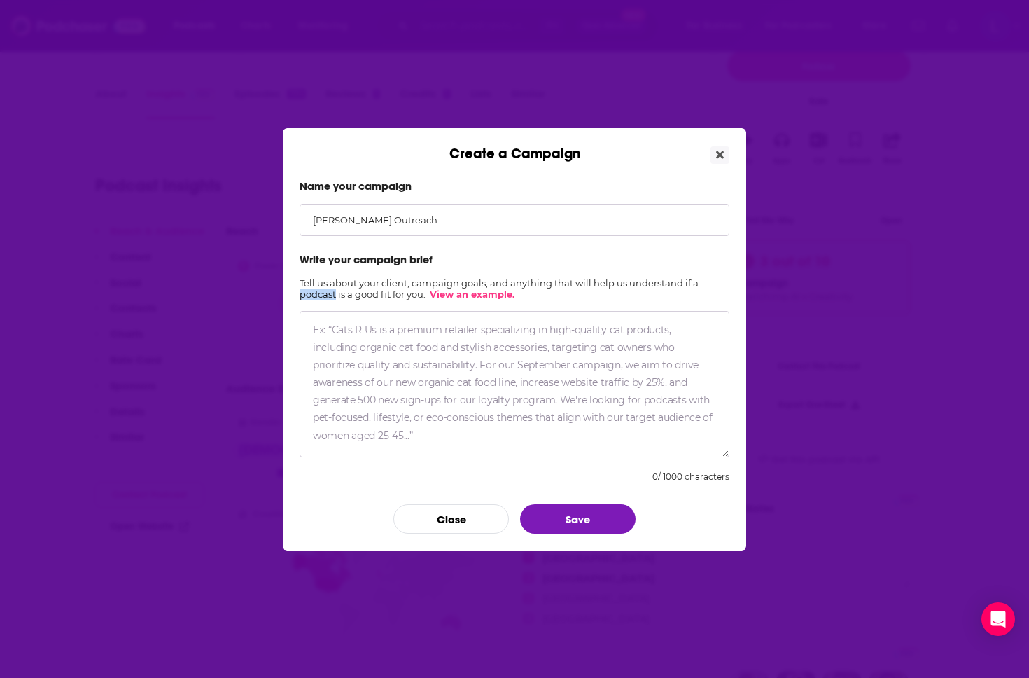
click at [324, 295] on h2 "Tell us about your client, campaign goals, and anything that will help us under…" at bounding box center [515, 288] width 430 height 22
click at [440, 392] on textarea "Create a Campaign" at bounding box center [515, 384] width 430 height 146
paste textarea "Client: Coinbase Spokesperson: [PERSON_NAME], Chief Security Officer — formerly…"
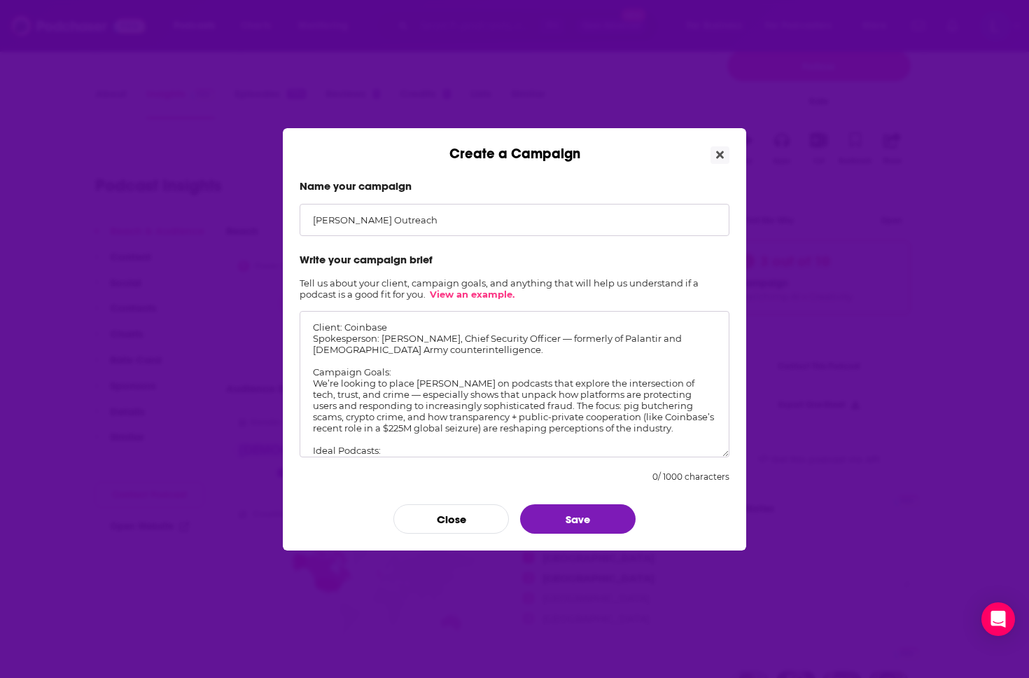
scroll to position [101, 0]
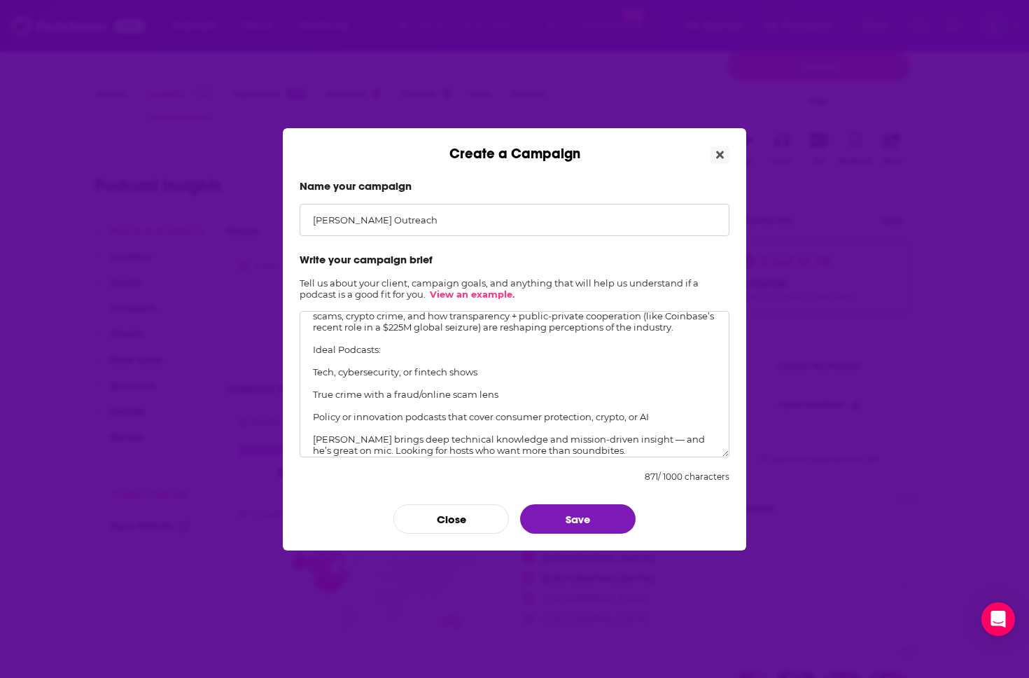
drag, startPoint x: 304, startPoint y: 397, endPoint x: 391, endPoint y: 399, distance: 86.9
click at [391, 399] on textarea "Client: Coinbase Spokesperson: [PERSON_NAME], Chief Security Officer — formerly…" at bounding box center [515, 384] width 430 height 146
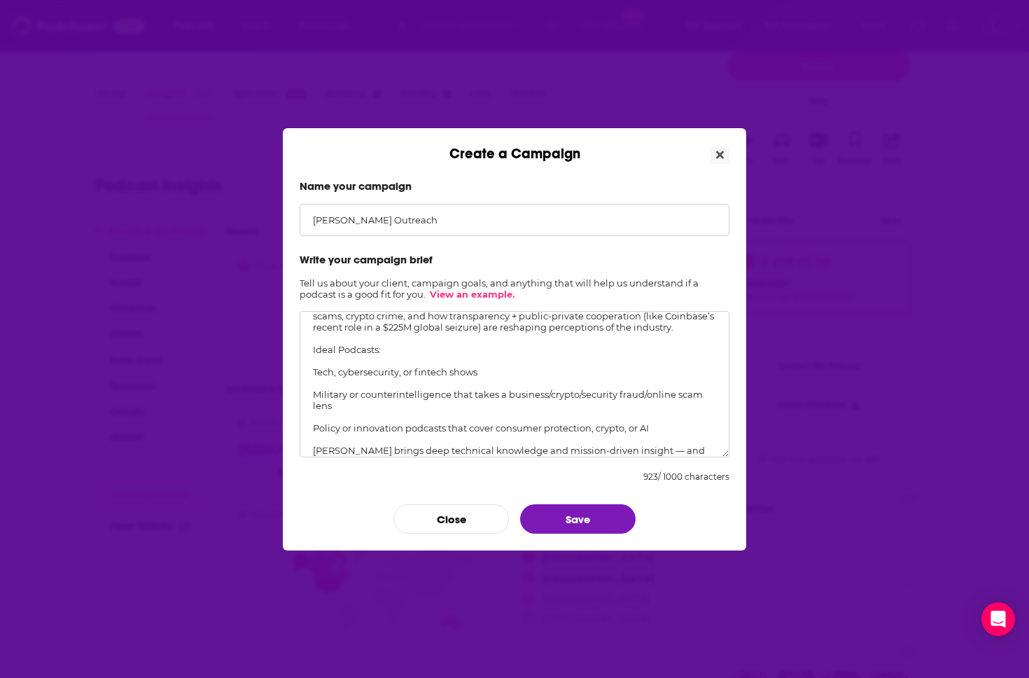
drag, startPoint x: 620, startPoint y: 394, endPoint x: 709, endPoint y: 398, distance: 89.7
click at [709, 398] on textarea "Client: Coinbase Spokesperson: [PERSON_NAME], Chief Security Officer — formerly…" at bounding box center [515, 384] width 430 height 146
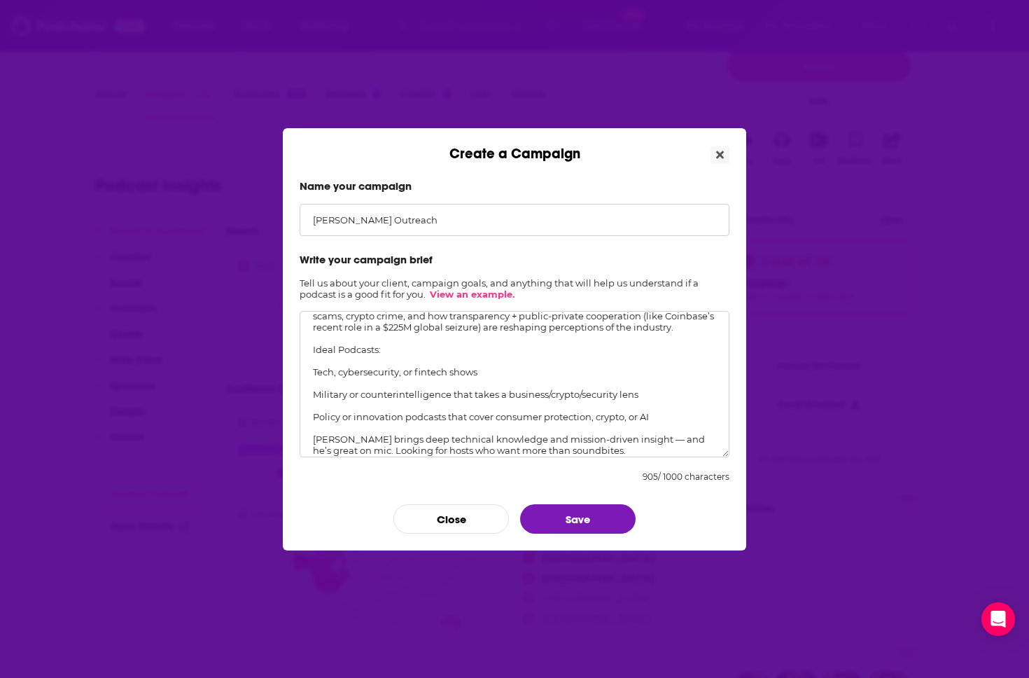
drag, startPoint x: 410, startPoint y: 418, endPoint x: 298, endPoint y: 417, distance: 112.0
click at [298, 417] on div "Name your campaign [PERSON_NAME] Outreach Write your campaign brief Tell us abo…" at bounding box center [515, 356] width 464 height 388
click at [393, 422] on textarea "Client: Coinbase Spokesperson: [PERSON_NAME], Chief Security Officer — formerly…" at bounding box center [515, 384] width 430 height 146
drag, startPoint x: 495, startPoint y: 417, endPoint x: 298, endPoint y: 417, distance: 196.8
click at [298, 417] on div "Name your campaign [PERSON_NAME] Outreach Write your campaign brief Tell us abo…" at bounding box center [515, 356] width 464 height 388
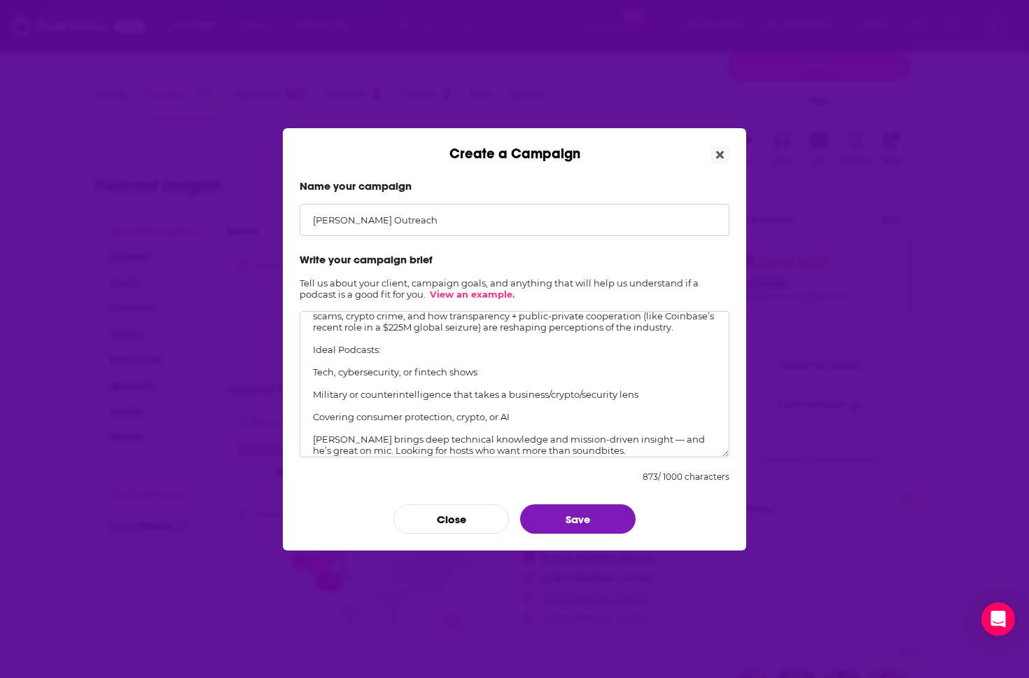
click at [456, 417] on textarea "Client: Coinbase Spokesperson: [PERSON_NAME], Chief Security Officer — formerly…" at bounding box center [515, 384] width 430 height 146
click at [586, 415] on textarea "Client: Coinbase Spokesperson: [PERSON_NAME], Chief Security Officer — formerly…" at bounding box center [515, 384] width 430 height 146
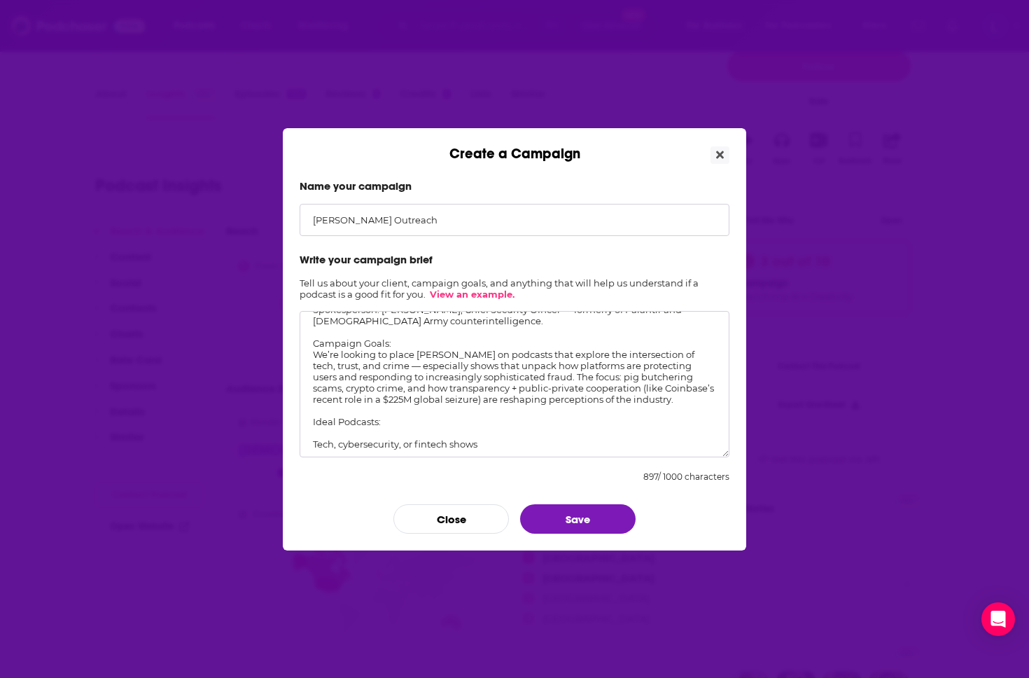
scroll to position [14, 0]
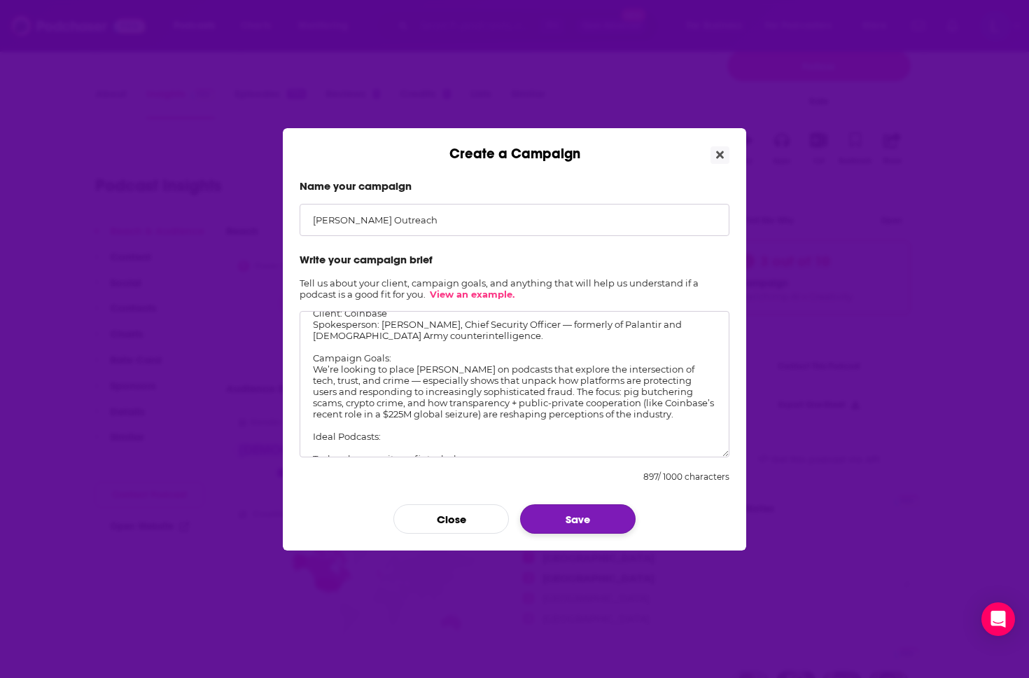
type textarea "Client: Coinbase Spokesperson: [PERSON_NAME], Chief Security Officer — formerly…"
click at [562, 525] on button "Save" at bounding box center [578, 518] width 116 height 29
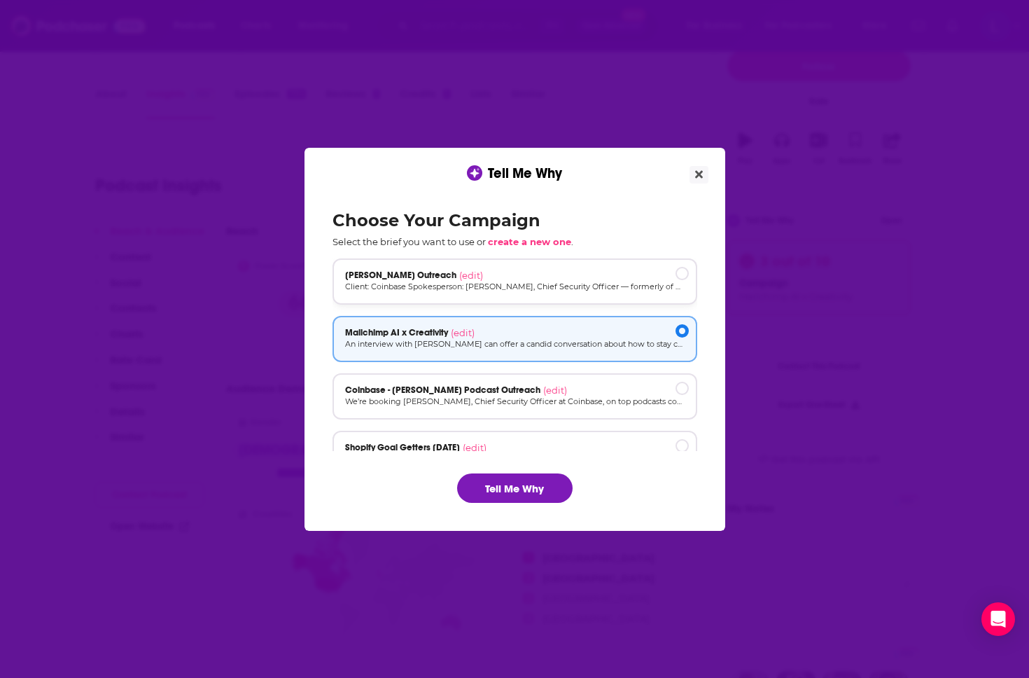
click at [520, 292] on p "Client: Coinbase Spokesperson: [PERSON_NAME], Chief Security Officer — formerly…" at bounding box center [515, 287] width 340 height 12
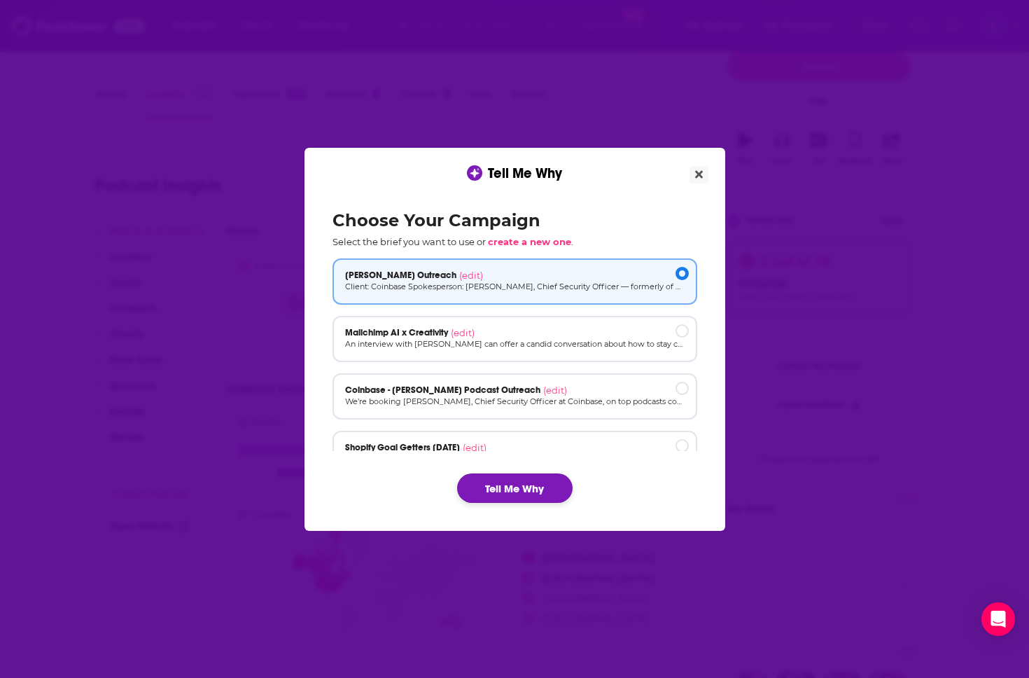
click at [515, 491] on button "Tell Me Why" at bounding box center [515, 487] width 116 height 29
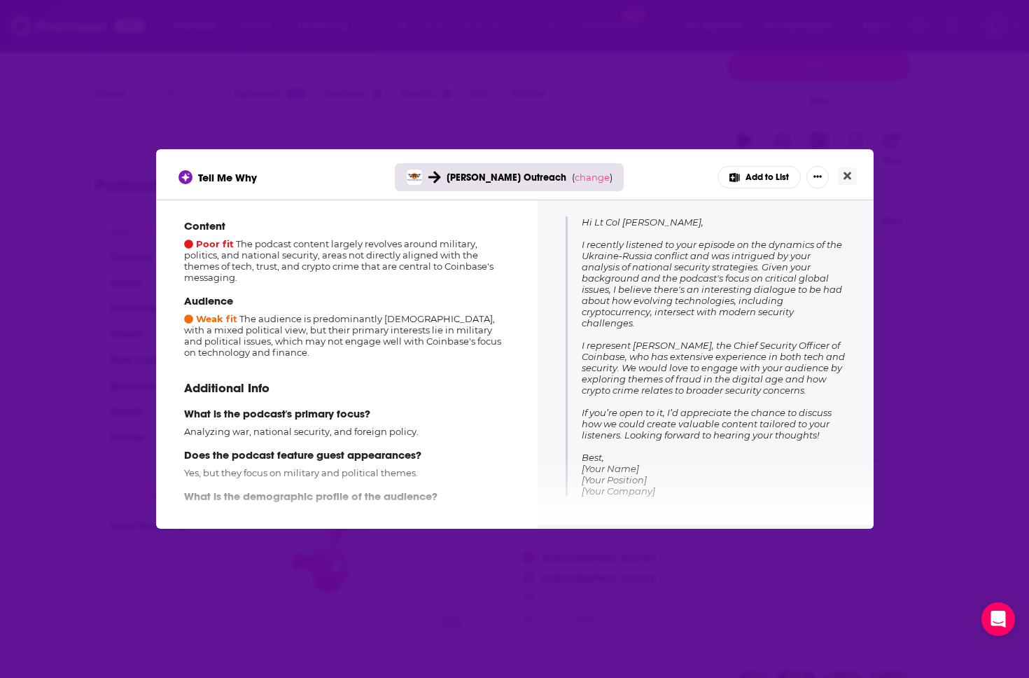
scroll to position [0, 0]
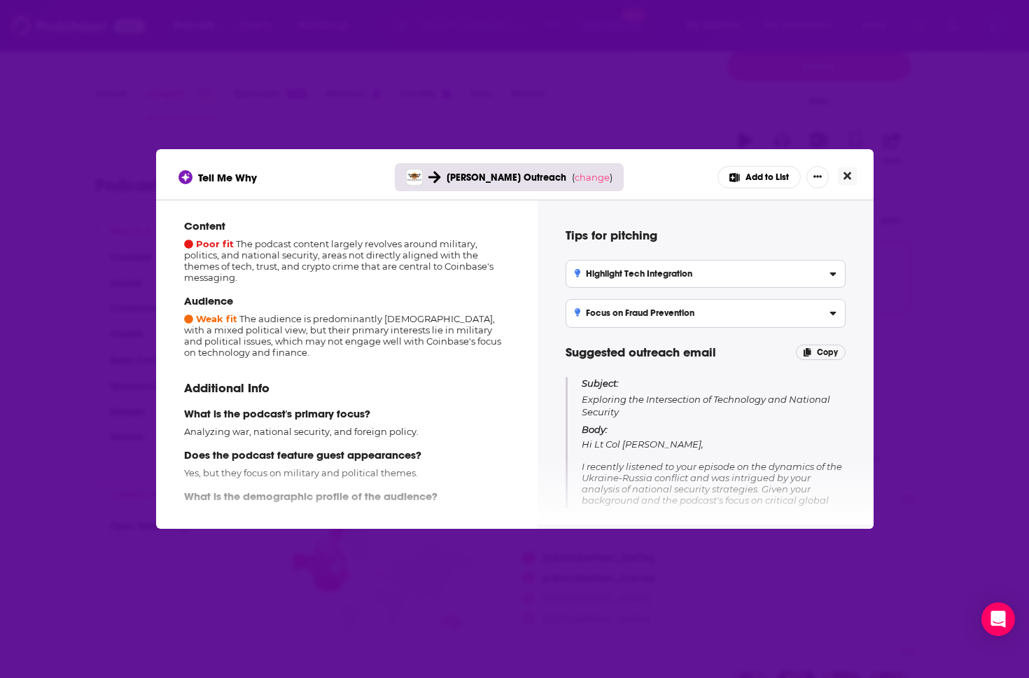
click at [851, 171] on icon "Close" at bounding box center [848, 175] width 8 height 11
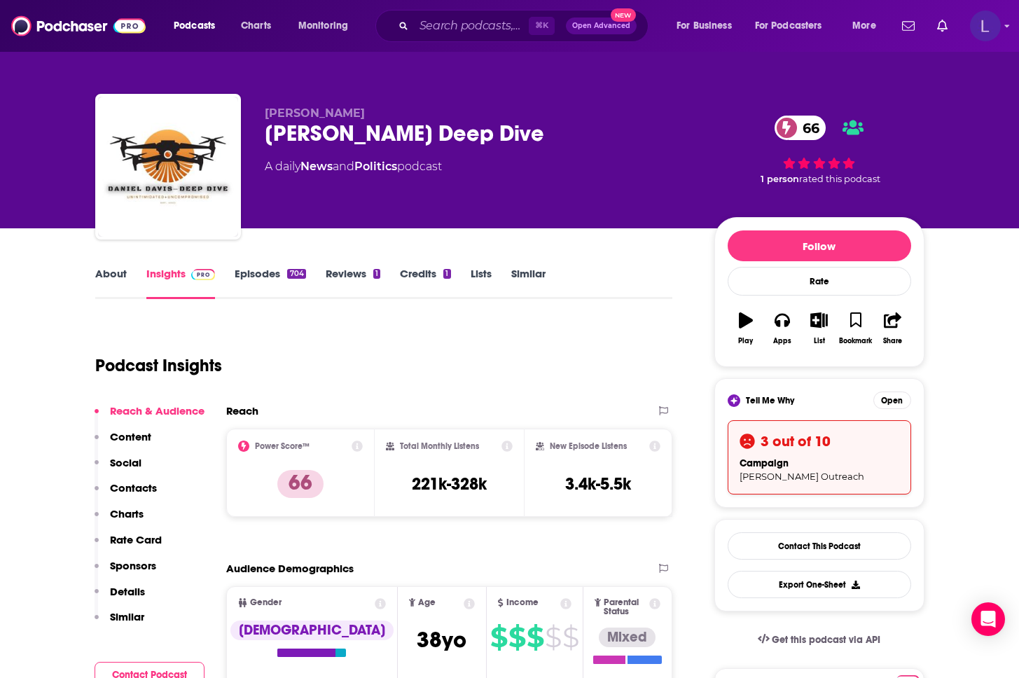
click at [974, 35] on img "Logged in as lily.roark" at bounding box center [985, 26] width 31 height 31
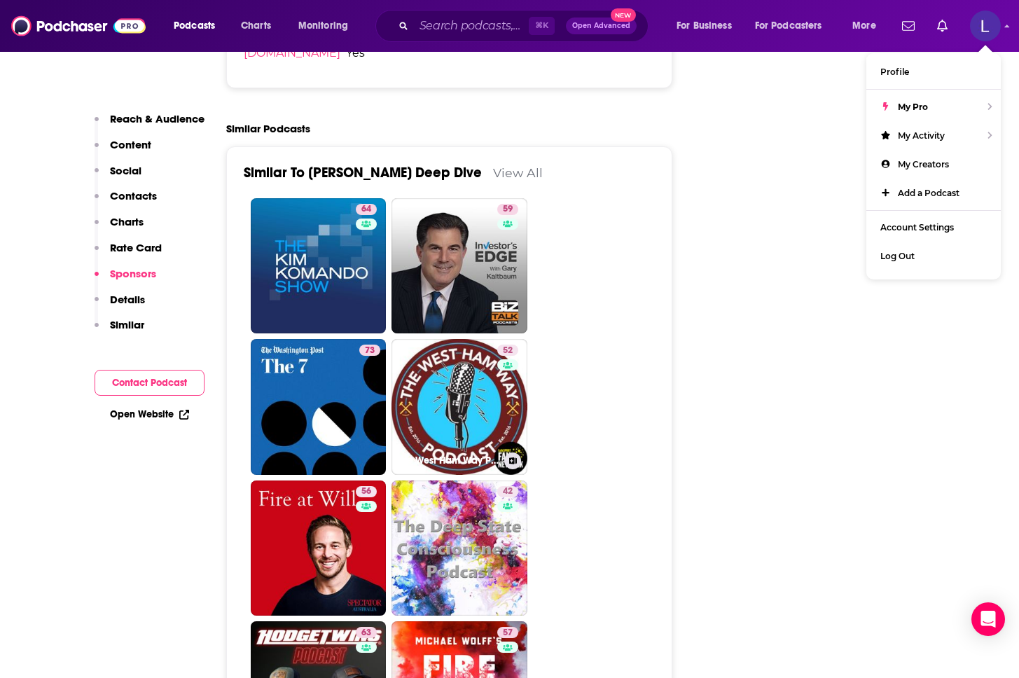
scroll to position [2674, 0]
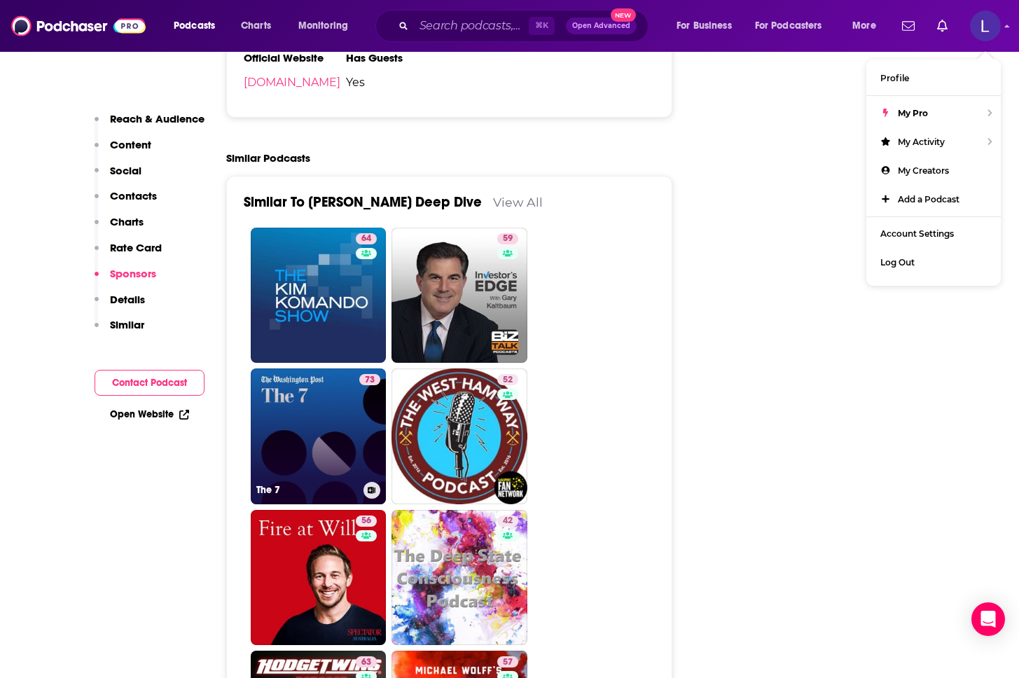
click at [320, 368] on link "73 The 7" at bounding box center [319, 436] width 136 height 136
type input "[URL][DOMAIN_NAME]"
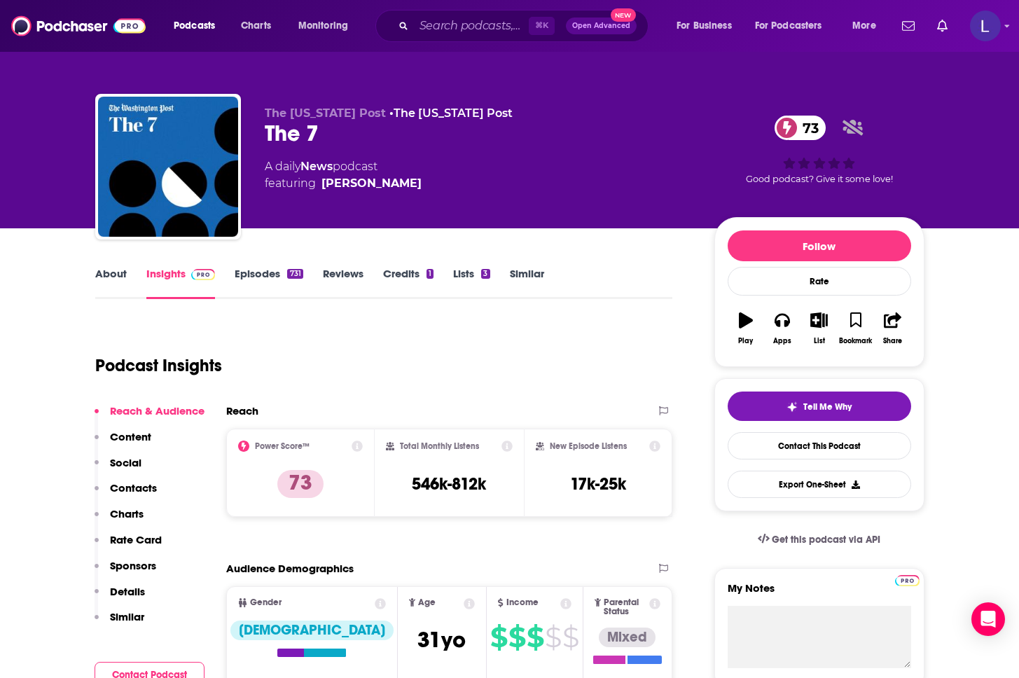
click at [102, 272] on link "About" at bounding box center [111, 283] width 32 height 32
type input "[URL][DOMAIN_NAME][PERSON_NAME]"
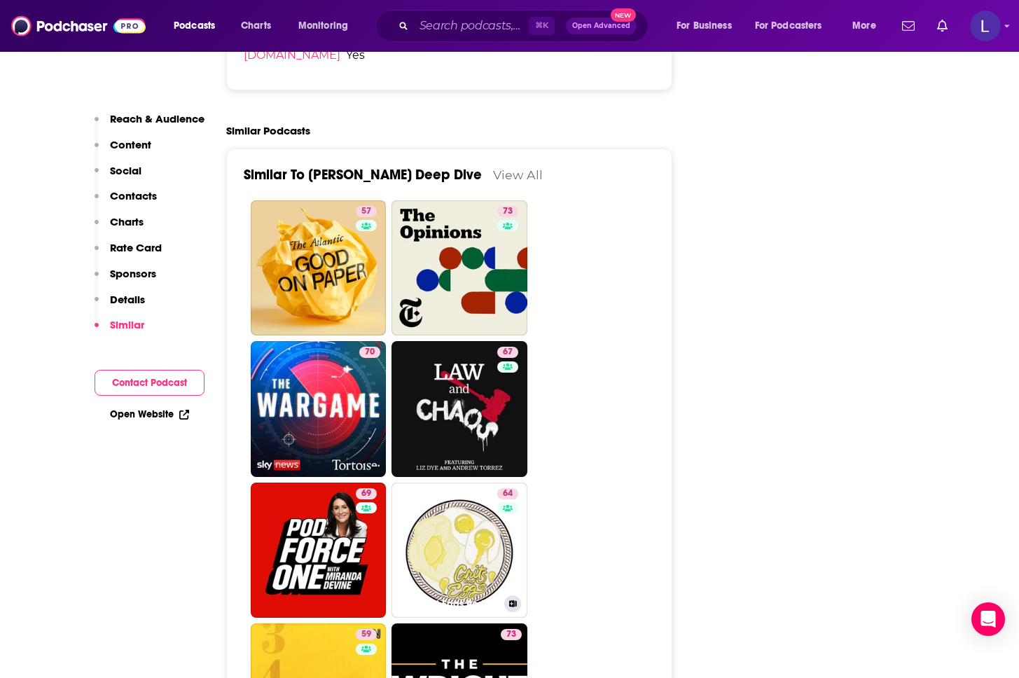
scroll to position [2592, 0]
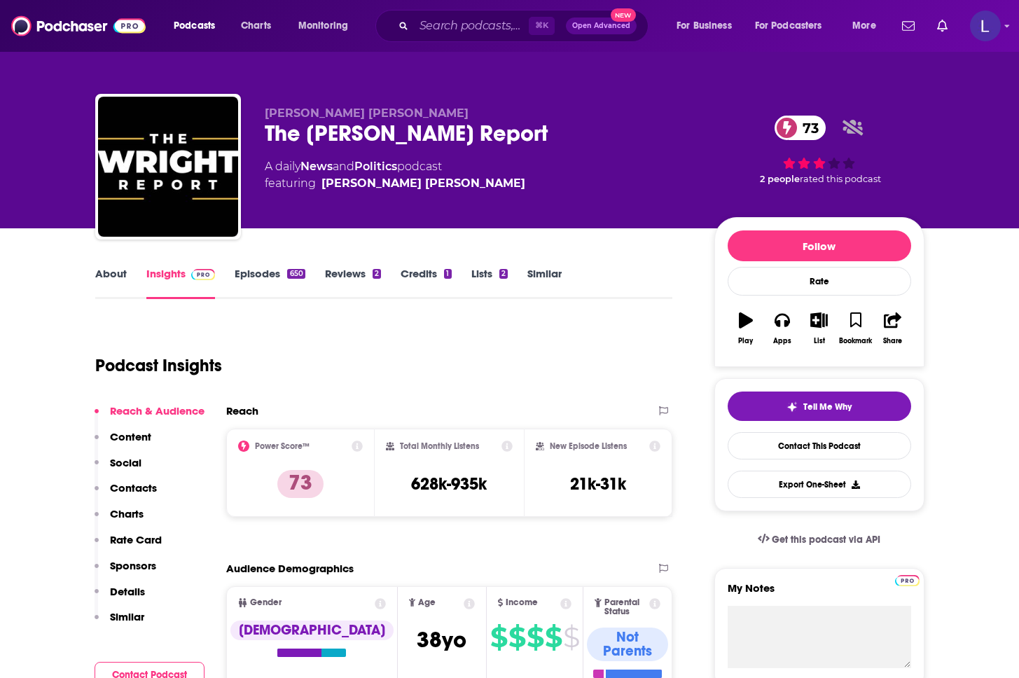
click at [101, 280] on link "About" at bounding box center [111, 283] width 32 height 32
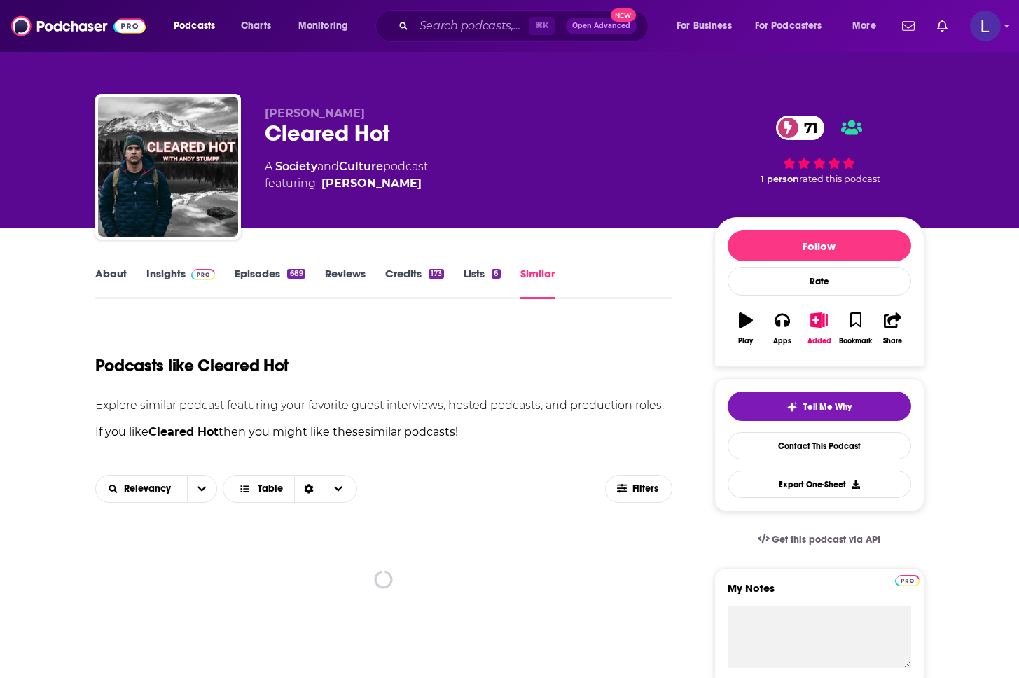
click at [109, 272] on link "About" at bounding box center [111, 283] width 32 height 32
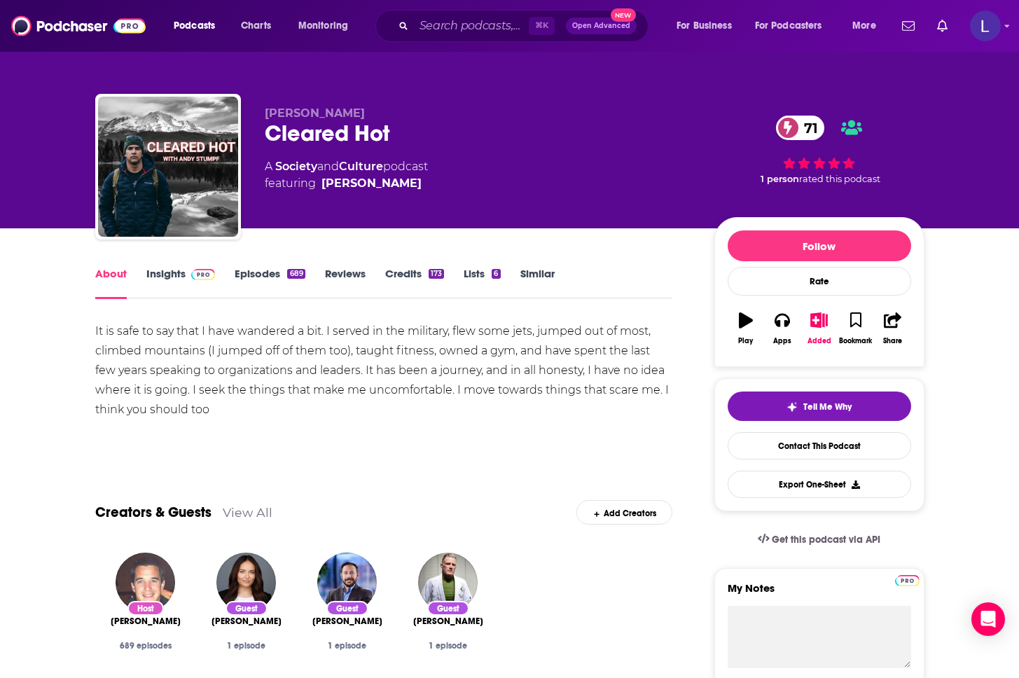
click at [176, 279] on link "Insights" at bounding box center [180, 283] width 69 height 32
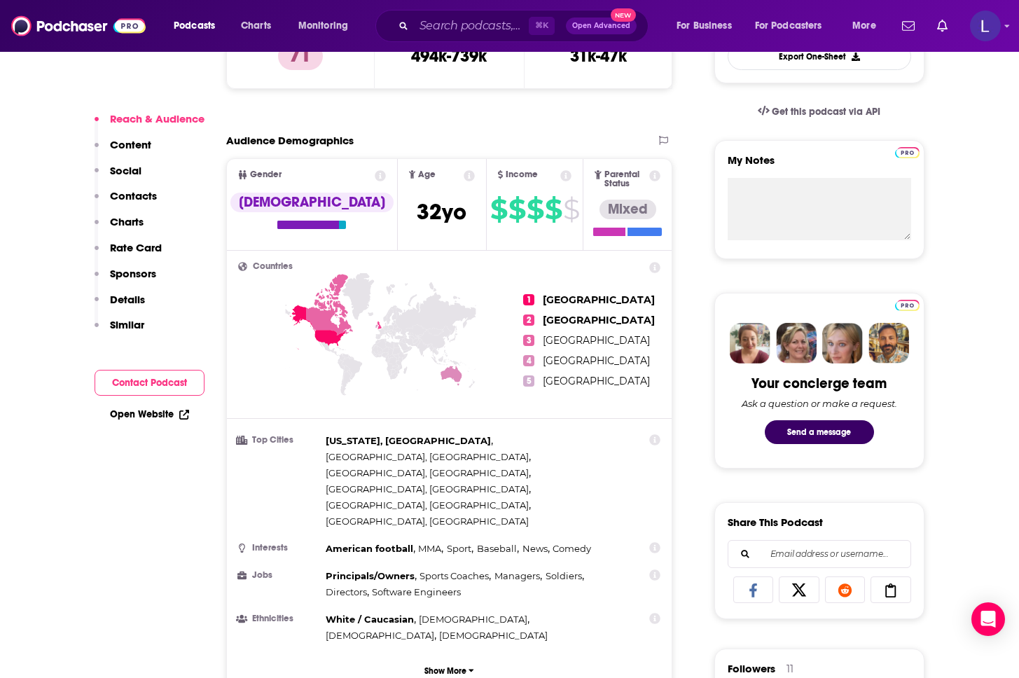
scroll to position [505, 0]
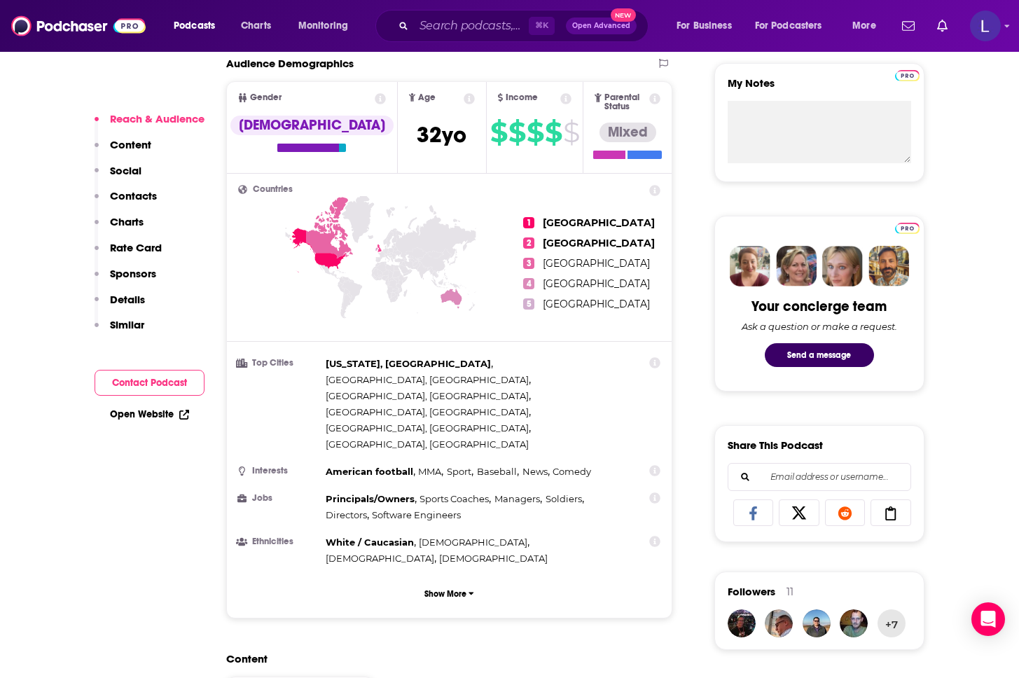
click at [428, 520] on div "Countries 1 United States 2 United Kingdom 3 Canada 4 Australia 5 Ireland Top C…" at bounding box center [449, 396] width 445 height 444
click at [429, 581] on button "Show More" at bounding box center [449, 594] width 423 height 26
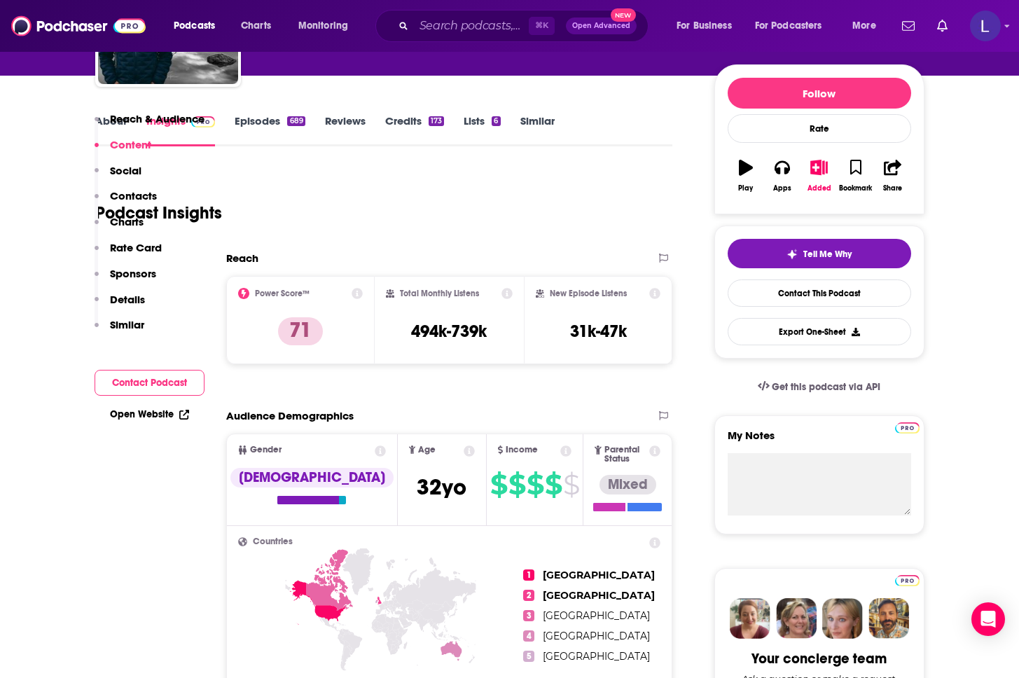
scroll to position [0, 0]
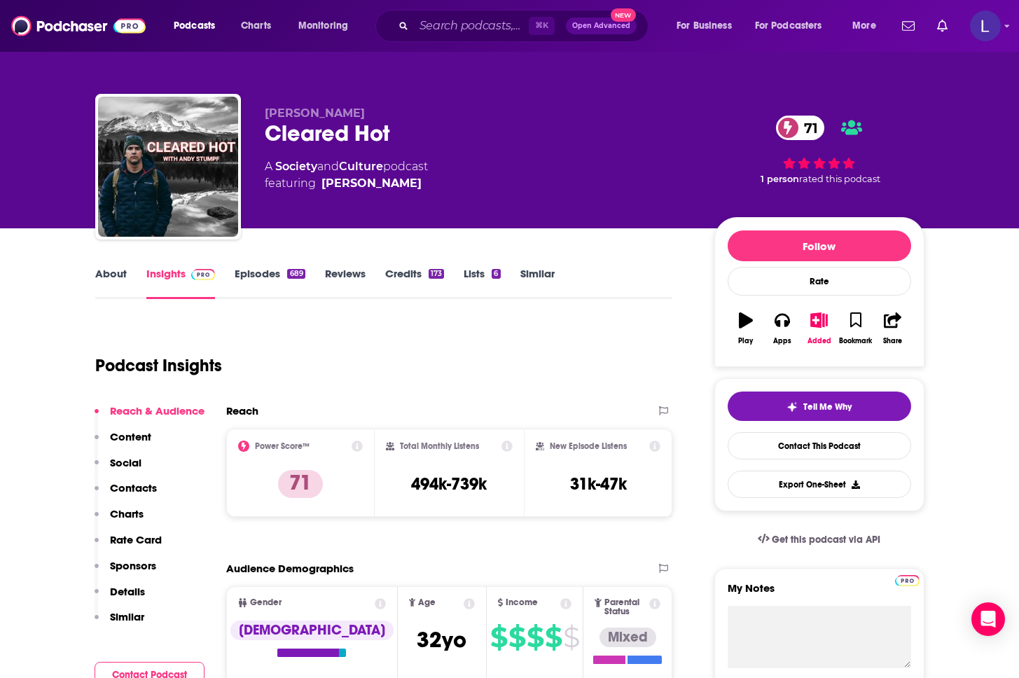
click at [263, 272] on link "Episodes 689" at bounding box center [270, 283] width 70 height 32
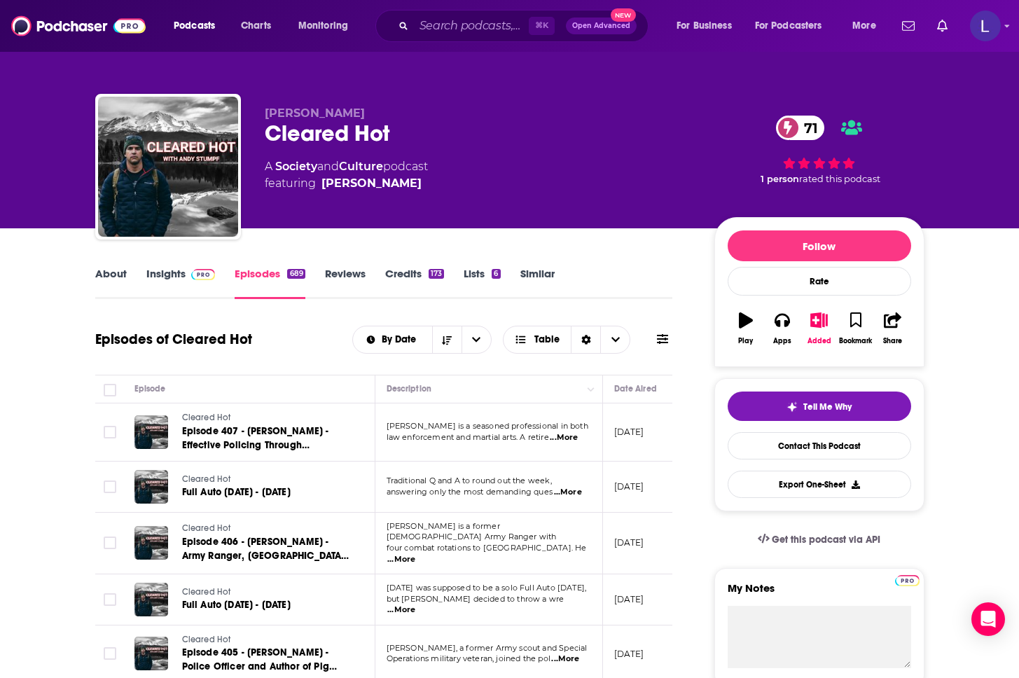
click at [168, 279] on link "Insights" at bounding box center [180, 283] width 69 height 32
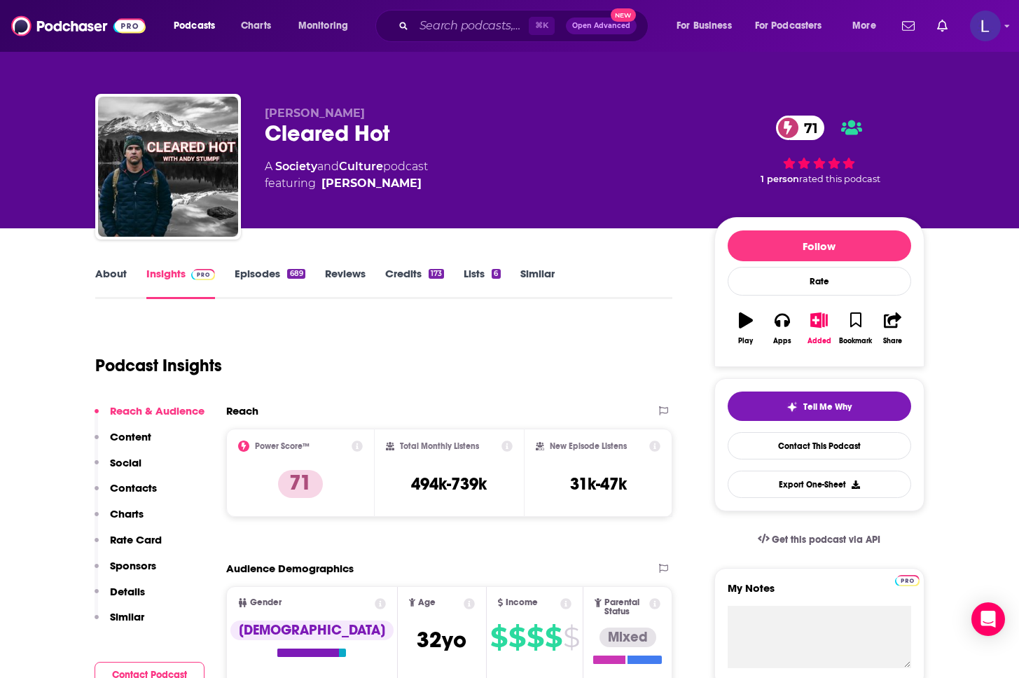
click at [99, 273] on link "About" at bounding box center [111, 283] width 32 height 32
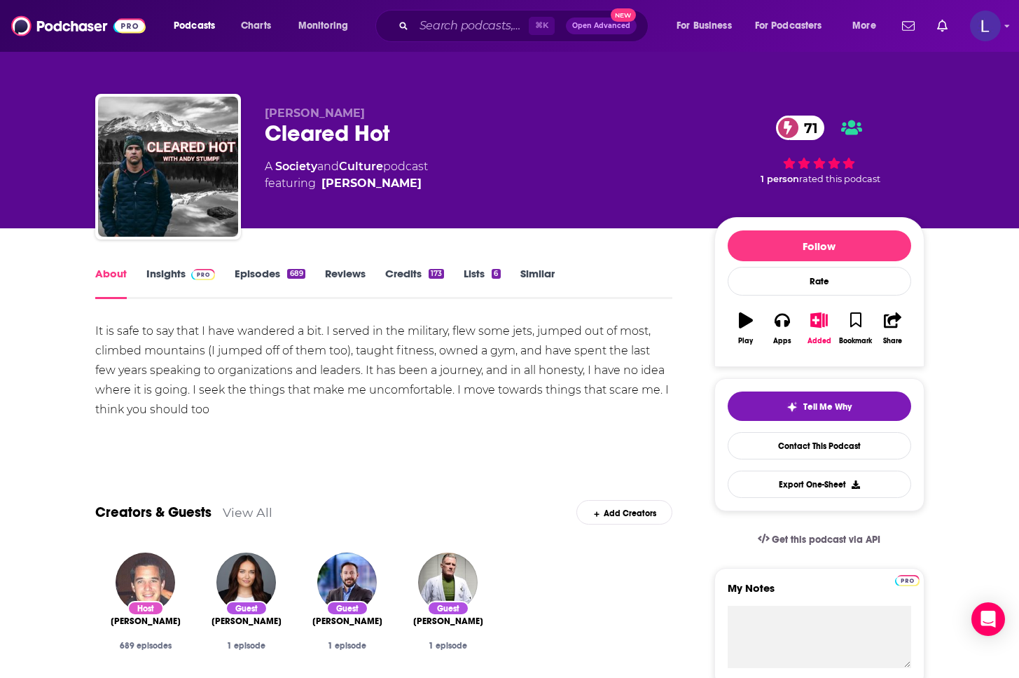
click at [379, 134] on div "Cleared Hot 71" at bounding box center [478, 133] width 427 height 27
click at [310, 130] on div "Cleared Hot 71" at bounding box center [478, 133] width 427 height 27
click at [295, 111] on span "Andy Stumpf" at bounding box center [315, 112] width 100 height 13
click at [209, 270] on img at bounding box center [203, 274] width 25 height 11
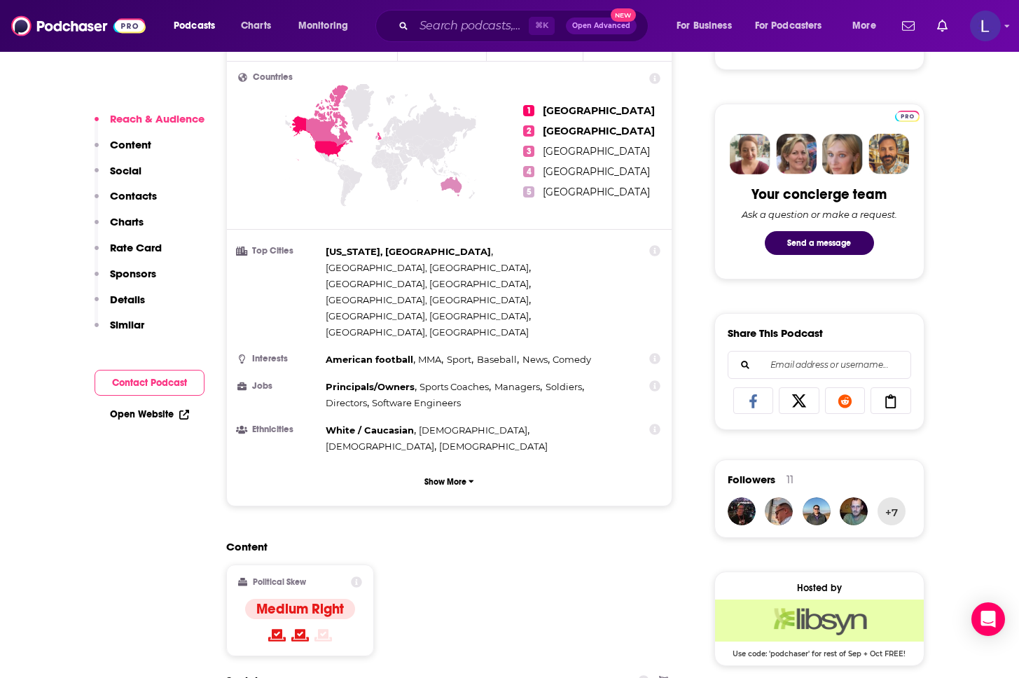
scroll to position [889, 0]
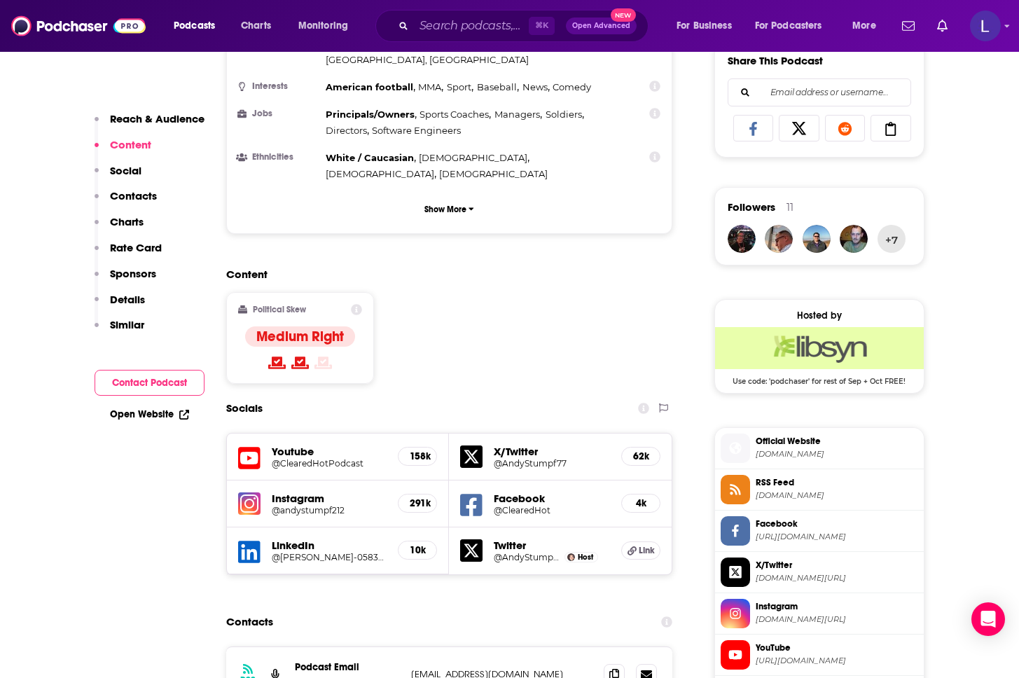
click at [274, 458] on h5 "@ClearedHotPodcast" at bounding box center [330, 463] width 116 height 11
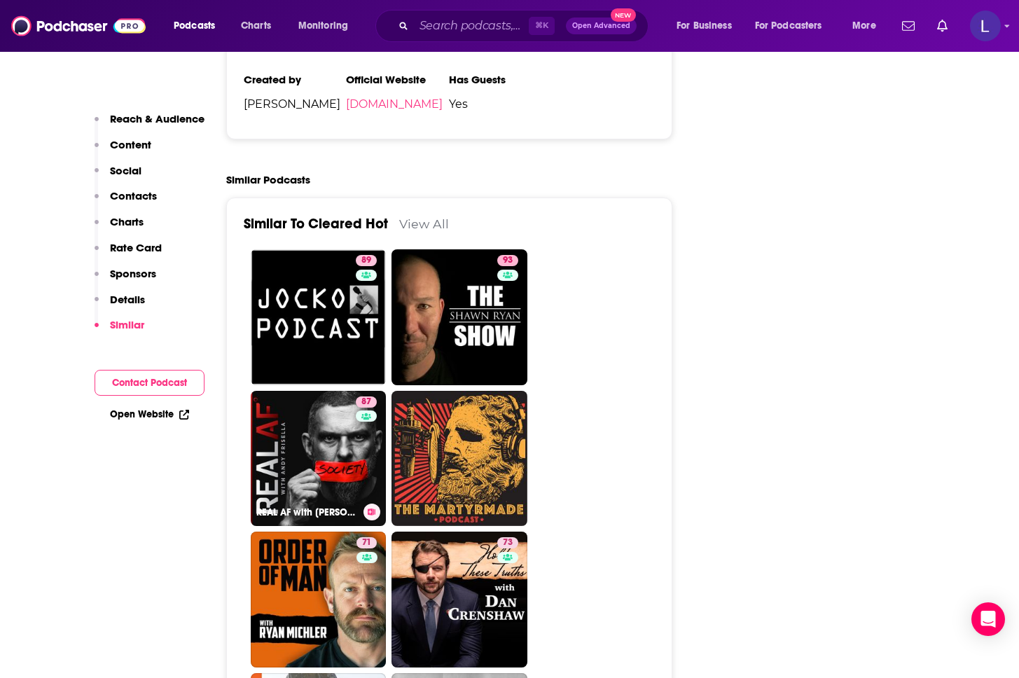
scroll to position [2620, 0]
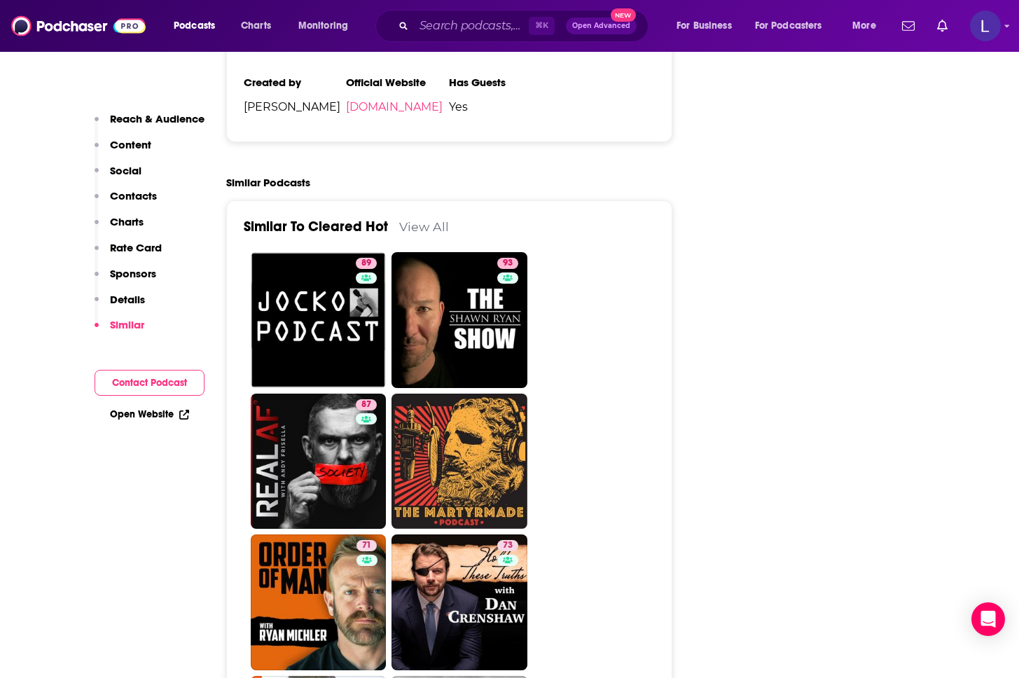
click at [415, 219] on link "View All" at bounding box center [424, 226] width 50 height 15
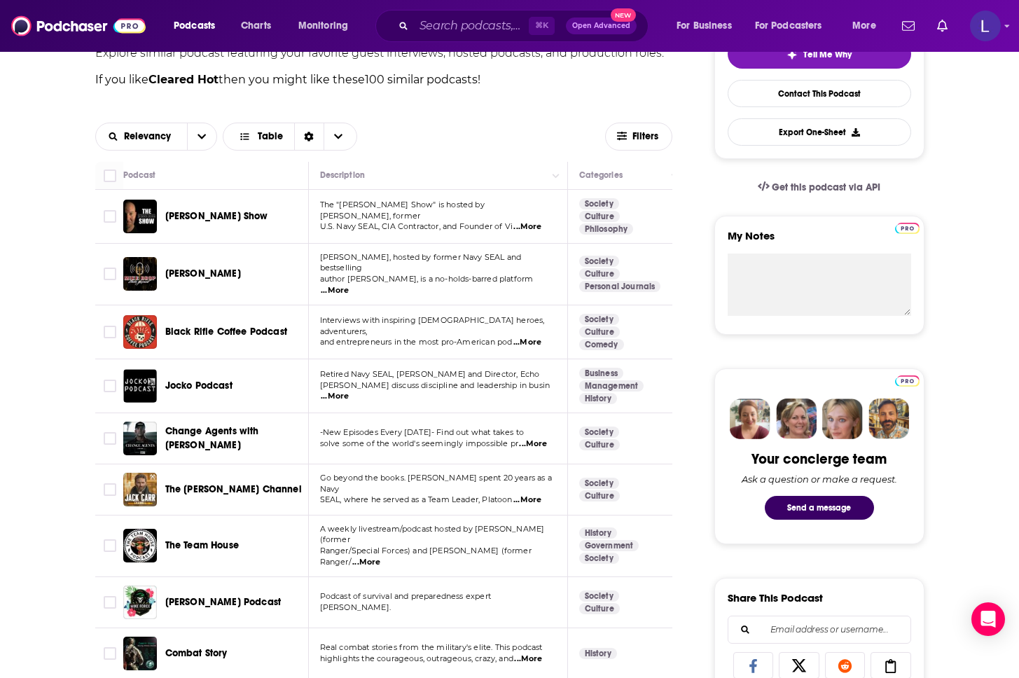
scroll to position [354, 0]
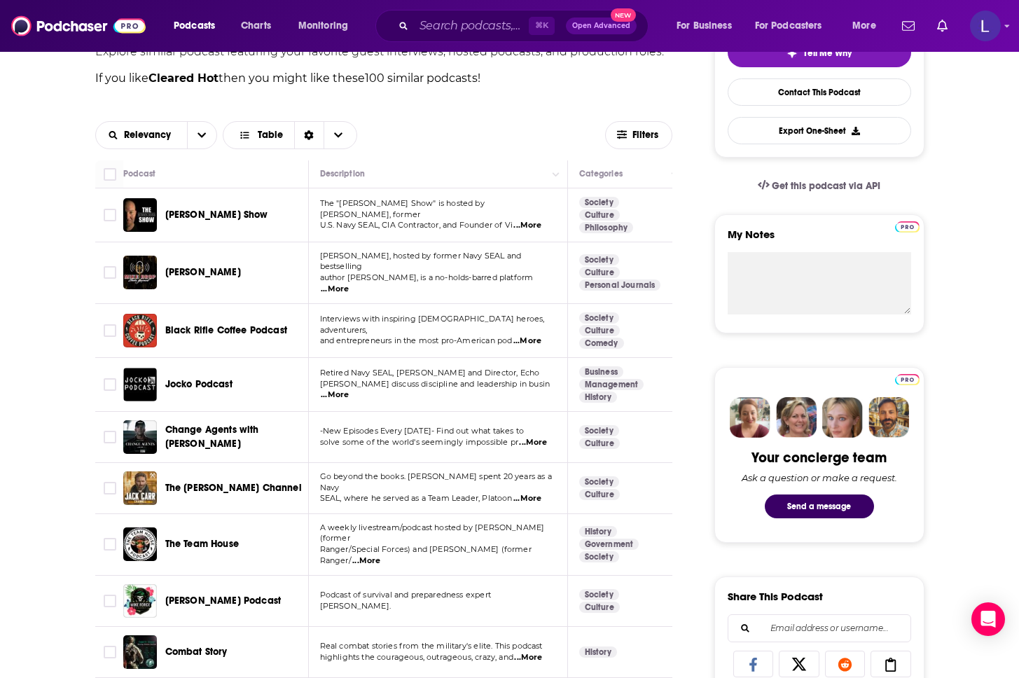
click at [205, 424] on span "Change Agents with Andy Stumpf" at bounding box center [212, 437] width 94 height 26
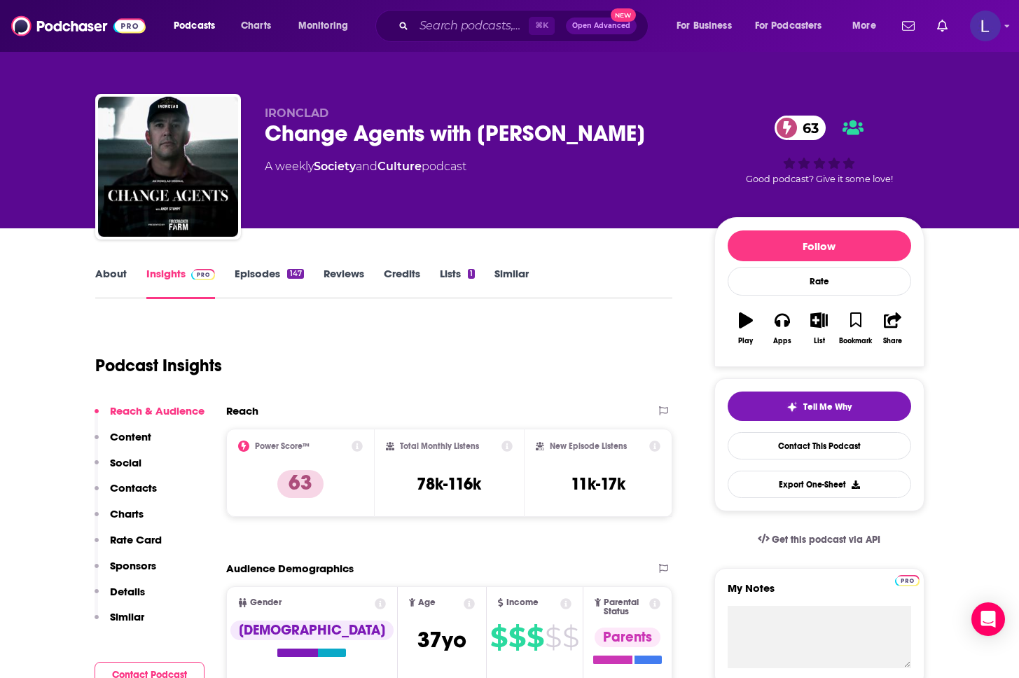
click at [111, 274] on link "About" at bounding box center [111, 283] width 32 height 32
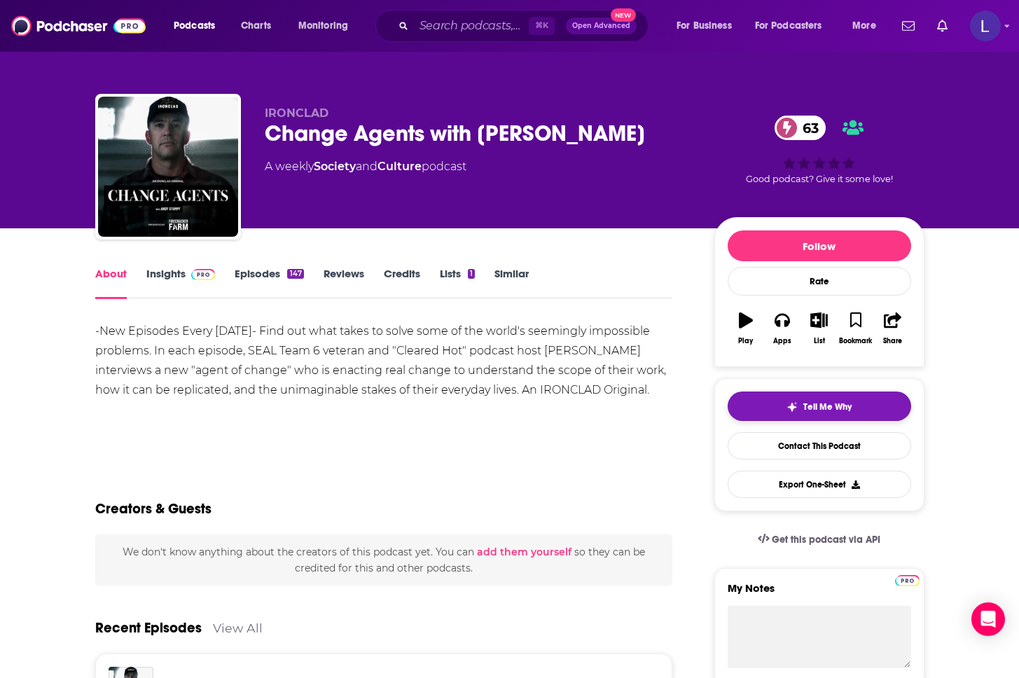
click at [822, 409] on span "Tell Me Why" at bounding box center [827, 406] width 48 height 11
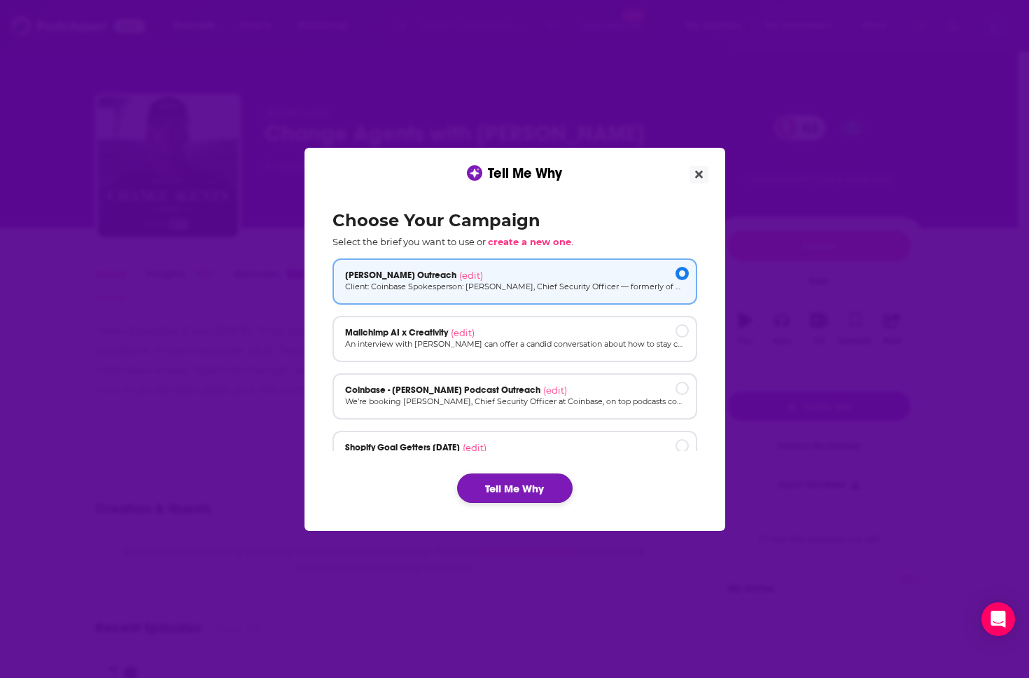
click at [499, 489] on button "Tell Me Why" at bounding box center [515, 487] width 116 height 29
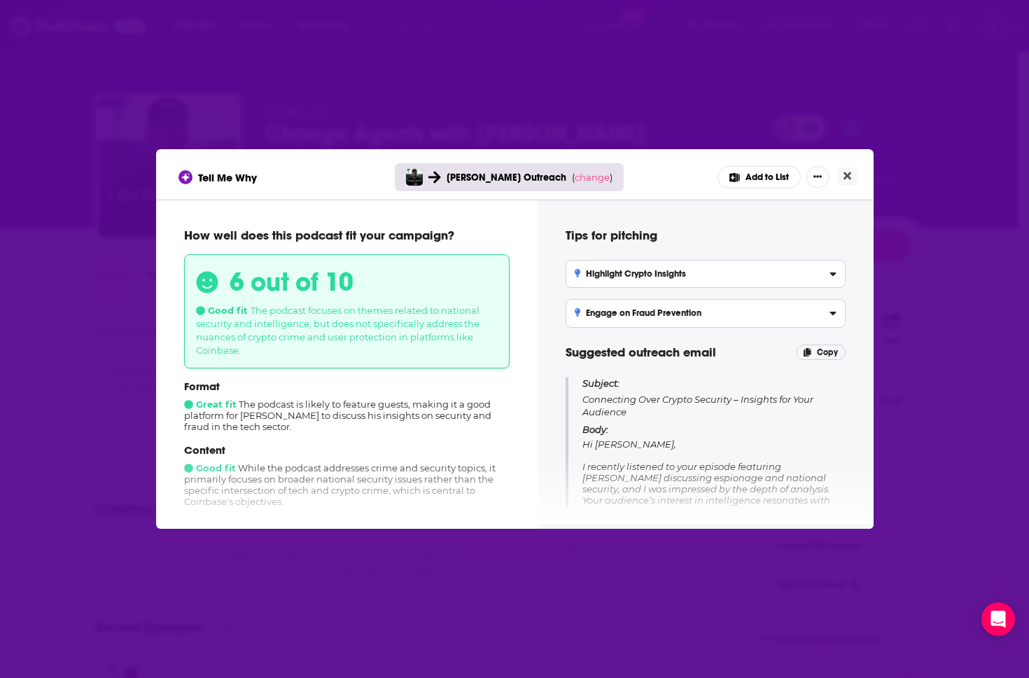
click at [707, 279] on label "Highlight Crypto Insights Emphasize Philip’s expertise in crypto crime and user…" at bounding box center [706, 274] width 280 height 28
click at [0, 0] on input "Highlight Crypto Insights Emphasize Philip’s expertise in crypto crime and user…" at bounding box center [0, 0] width 0 height 0
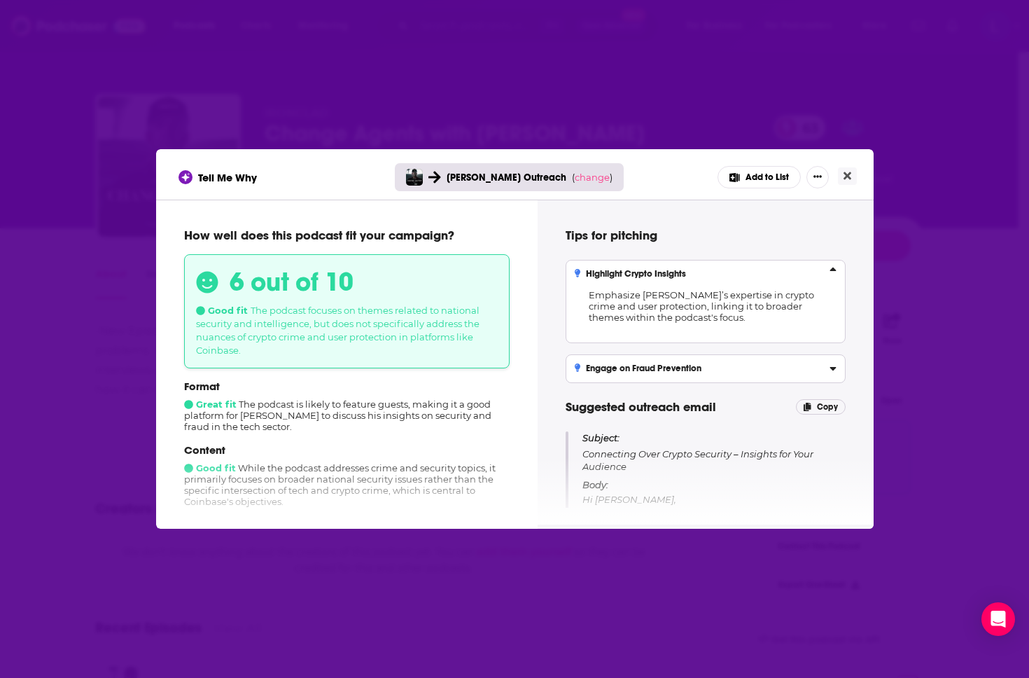
click at [711, 376] on label "Engage on Fraud Prevention Discuss cooperative efforts in fraud prevention betw…" at bounding box center [706, 368] width 280 height 28
click at [0, 0] on input "Engage on Fraud Prevention Discuss cooperative efforts in fraud prevention betw…" at bounding box center [0, 0] width 0 height 0
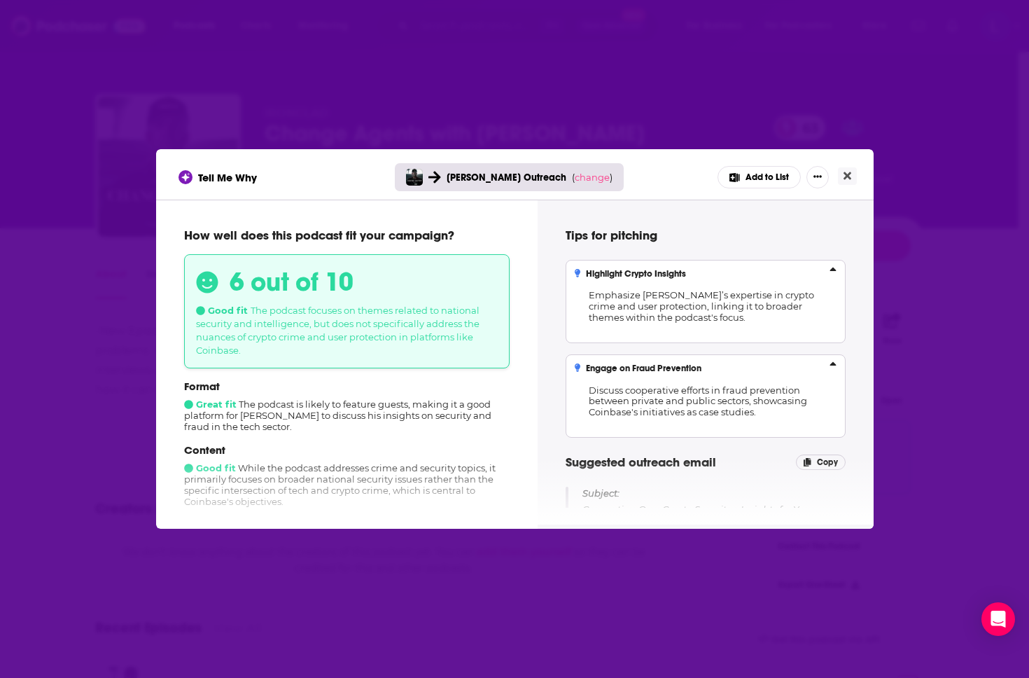
drag, startPoint x: 688, startPoint y: 528, endPoint x: 686, endPoint y: 550, distance: 21.8
click at [686, 550] on div "Tell Me Why Philip Martin - Pig Butchering Outreach ( change ) Add to List How …" at bounding box center [514, 339] width 1029 height 678
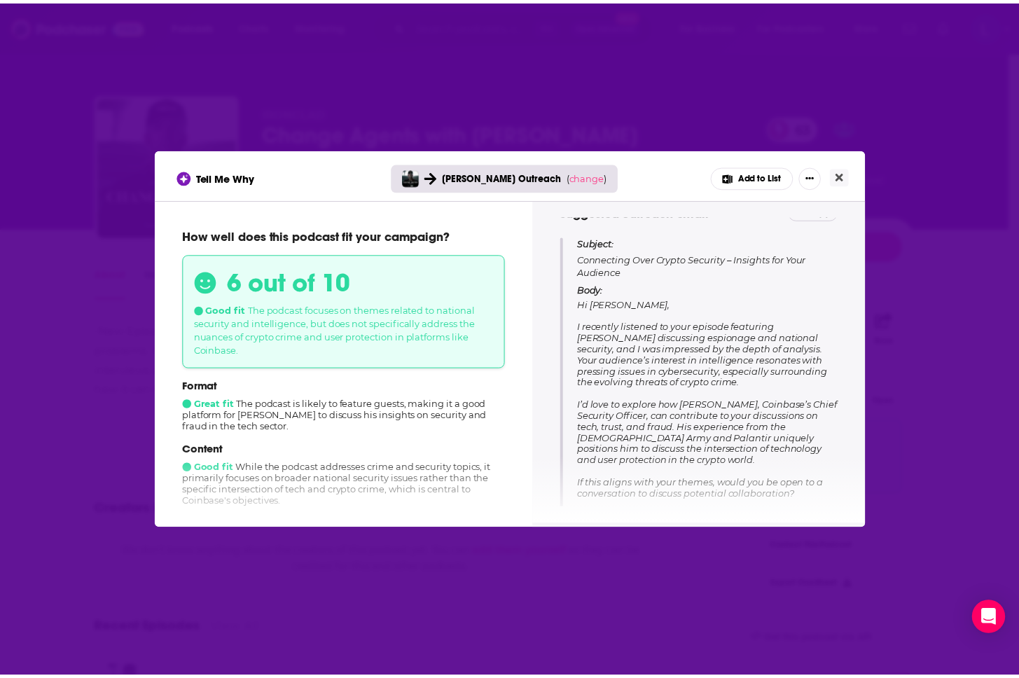
scroll to position [321, 0]
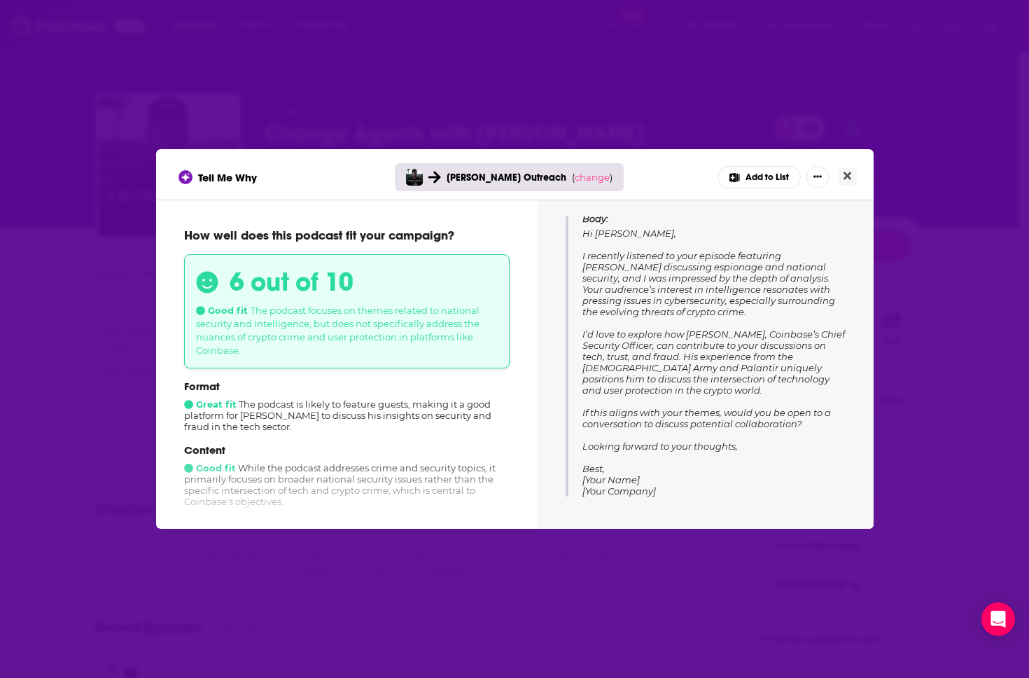
drag, startPoint x: 585, startPoint y: 320, endPoint x: 703, endPoint y: 469, distance: 190.4
click at [703, 469] on div "Subject: Connecting Over Crypto Security – Insights for Your Audience Body: Hi …" at bounding box center [714, 331] width 263 height 331
copy div "Subject: Connecting Over Crypto Security – Insights for Your Audience Body: Hi …"
click at [847, 175] on icon "Close" at bounding box center [848, 176] width 8 height 8
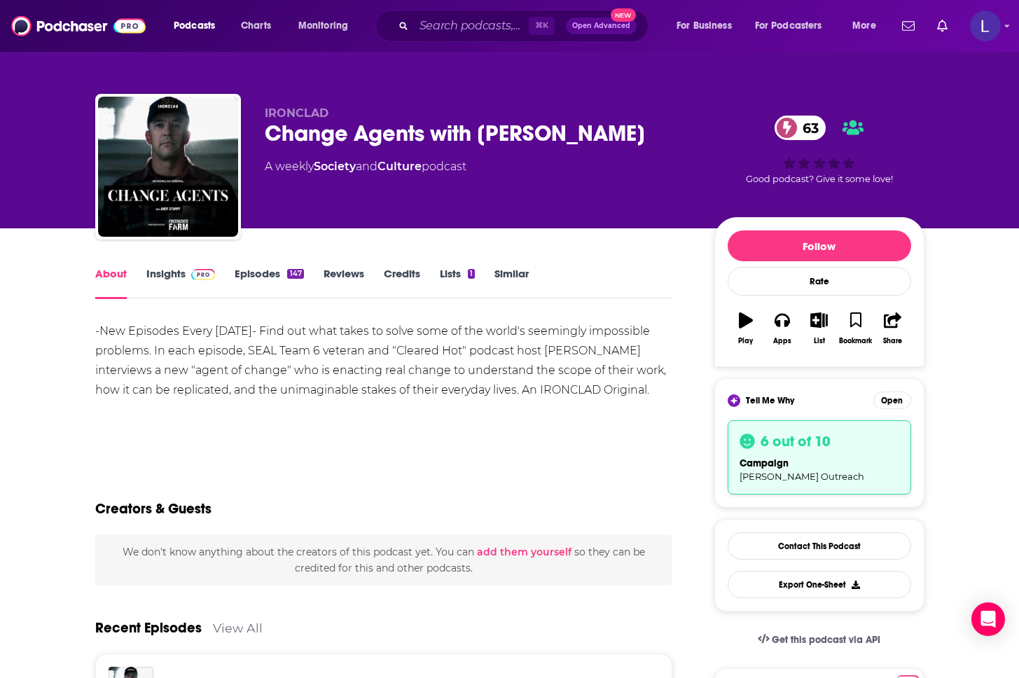
click at [263, 272] on link "Episodes 147" at bounding box center [269, 283] width 69 height 32
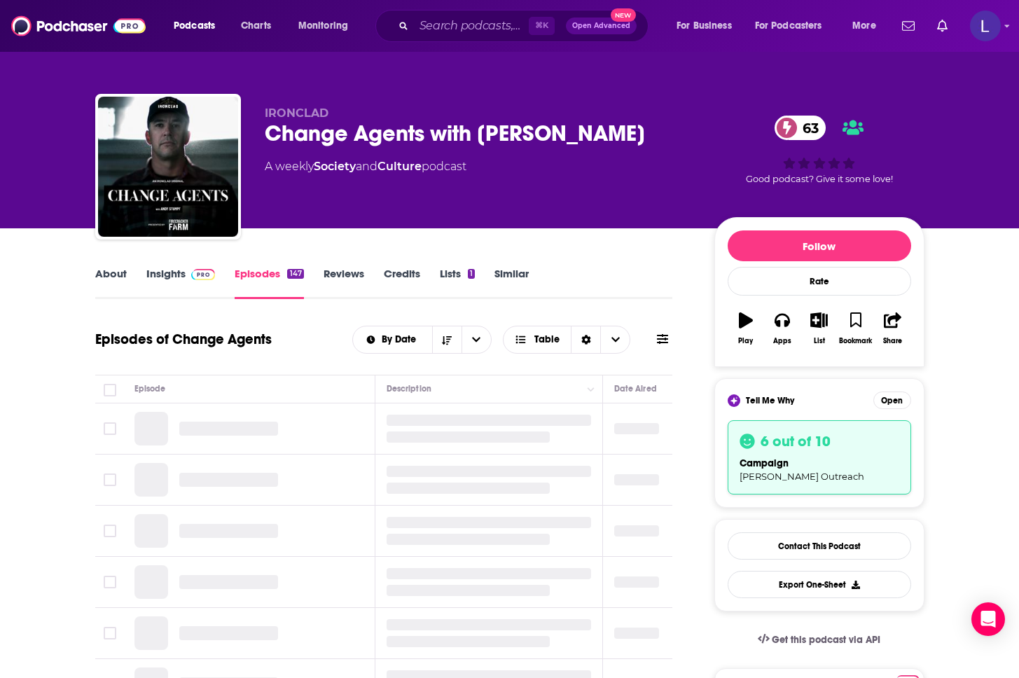
click at [182, 272] on link "Insights" at bounding box center [180, 283] width 69 height 32
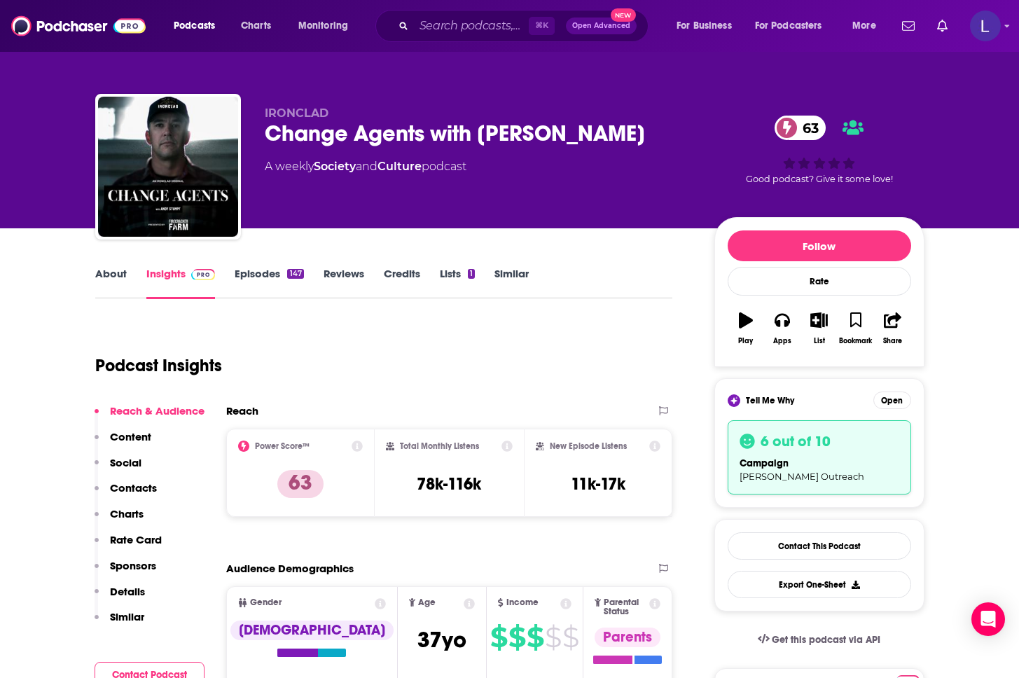
click at [124, 485] on p "Contacts" at bounding box center [133, 487] width 47 height 13
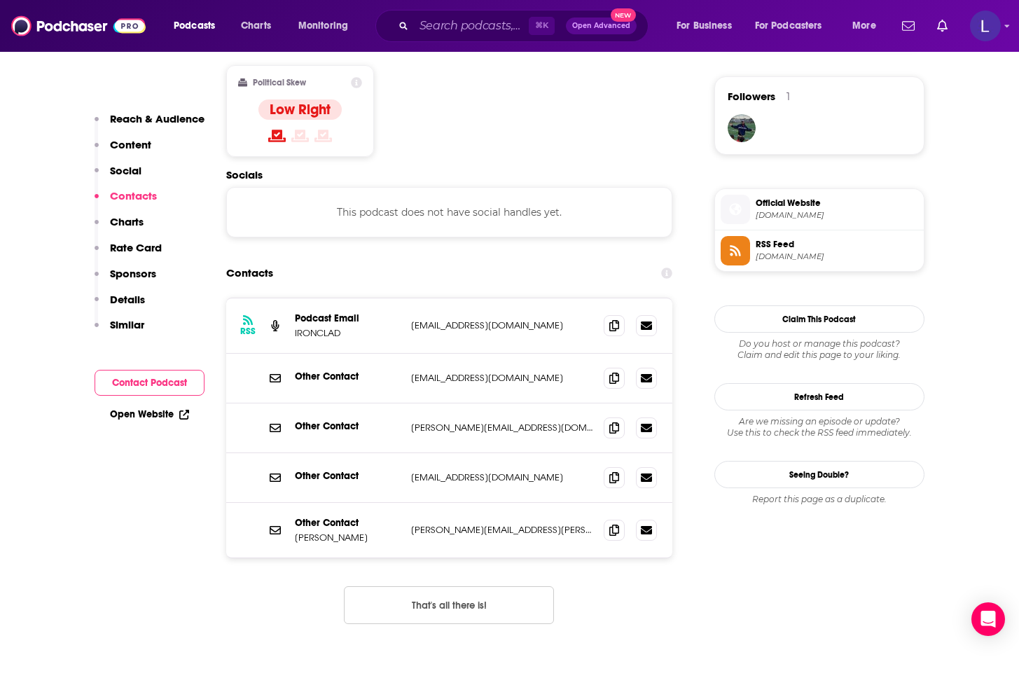
scroll to position [1110, 0]
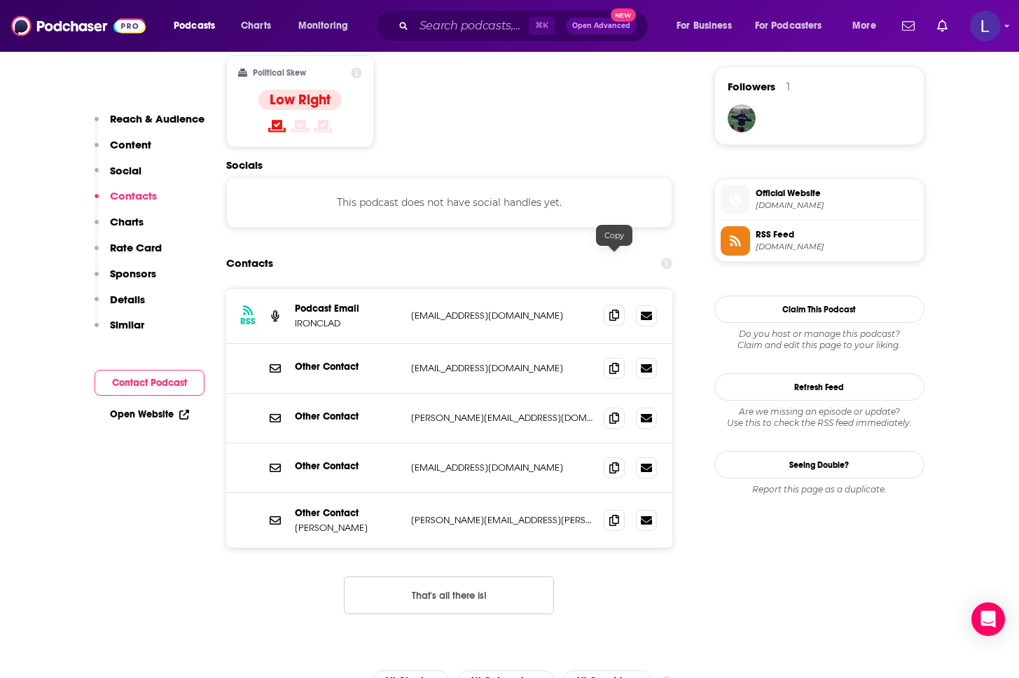
click at [621, 305] on span at bounding box center [614, 315] width 21 height 21
click at [618, 362] on icon at bounding box center [614, 367] width 10 height 11
click at [618, 412] on icon at bounding box center [614, 417] width 10 height 11
click at [612, 461] on icon at bounding box center [614, 466] width 10 height 11
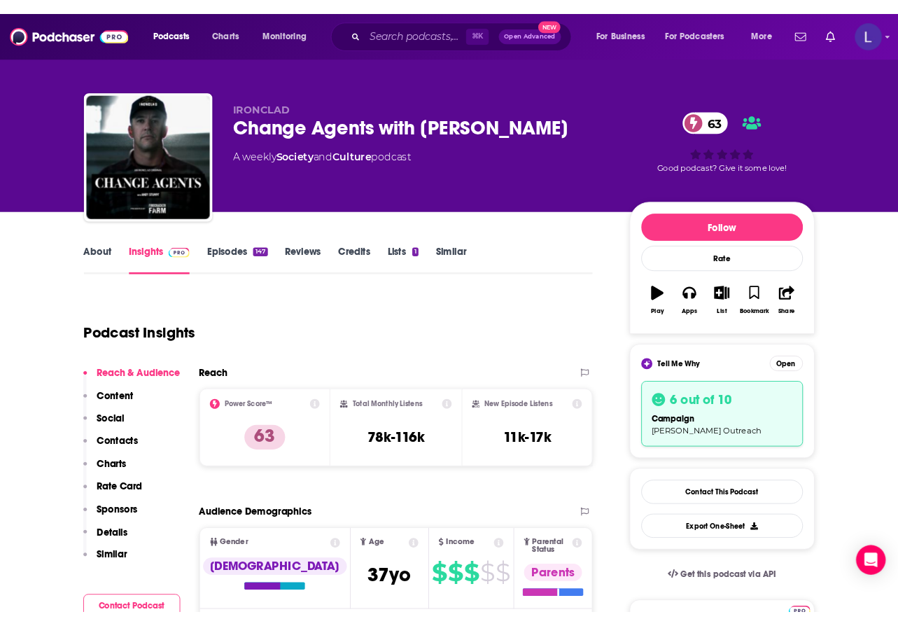
scroll to position [0, 0]
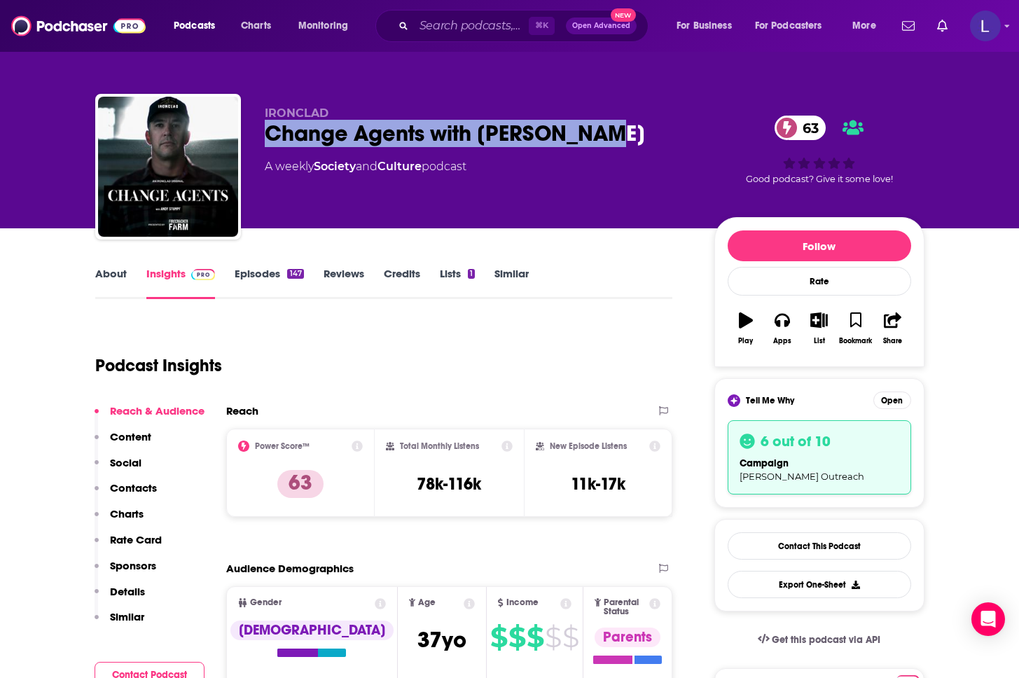
drag, startPoint x: 246, startPoint y: 135, endPoint x: 655, endPoint y: 147, distance: 409.1
click at [655, 147] on div "IRONCLAD Change Agents with Andy Stumpf 63 A weekly Society and Culture podcast…" at bounding box center [509, 169] width 829 height 151
copy h2 "Change Agents with Andy Stumpf"
